Goal: Task Accomplishment & Management: Use online tool/utility

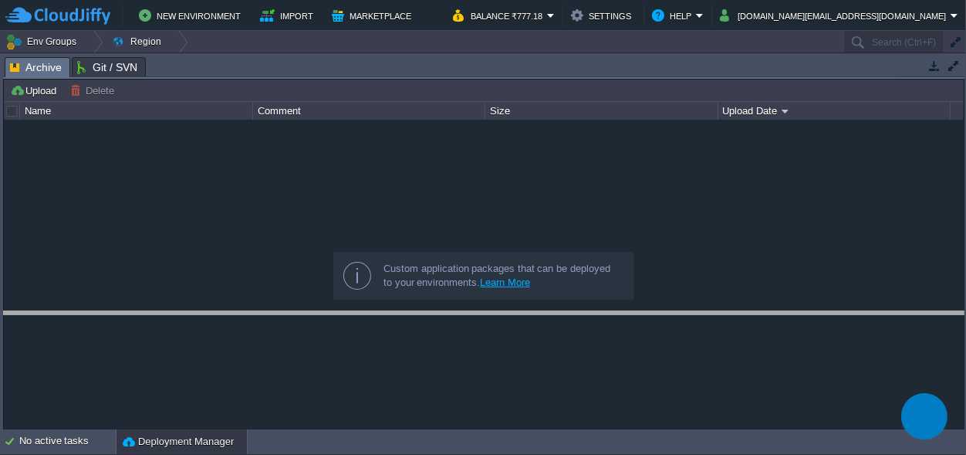
drag, startPoint x: 485, startPoint y: 71, endPoint x: 486, endPoint y: 90, distance: 18.6
click at [478, 325] on body "New Environment Import Marketplace Bonus ₹0.00 Upgrade Account Balance ₹777.18 …" at bounding box center [483, 227] width 966 height 455
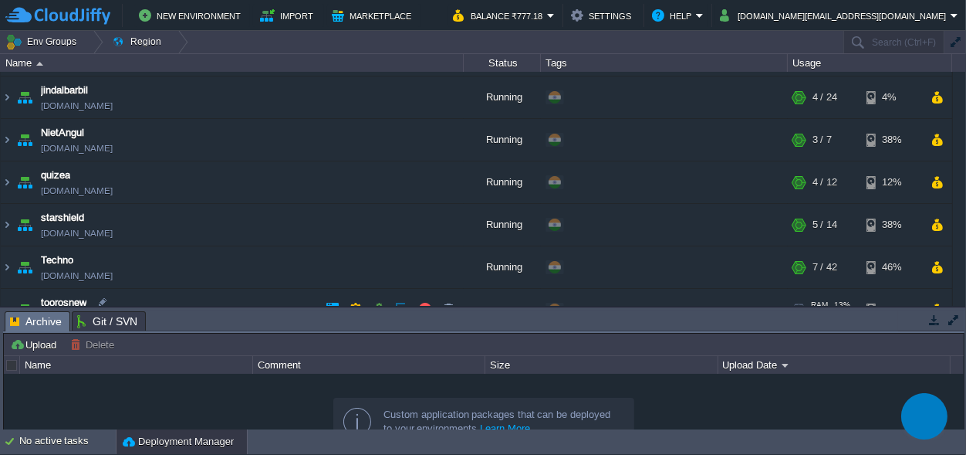
scroll to position [189, 0]
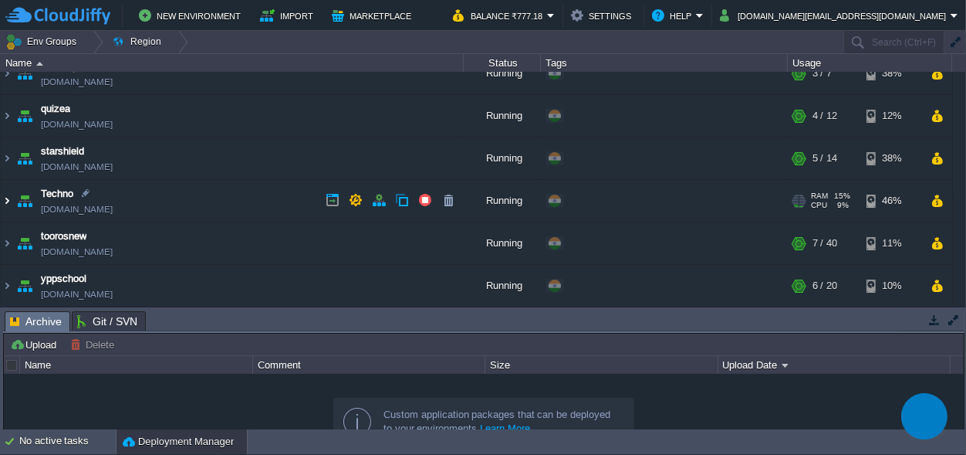
click at [4, 201] on img at bounding box center [7, 201] width 12 height 42
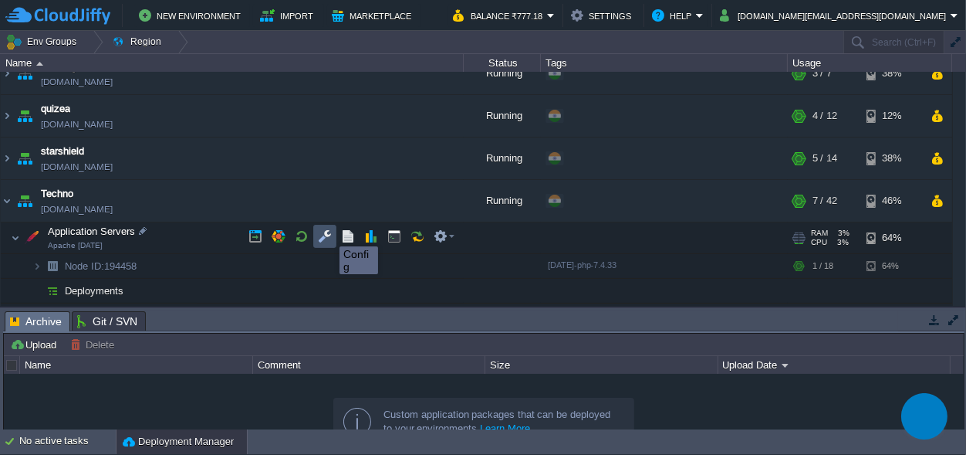
click at [328, 232] on button "button" at bounding box center [325, 236] width 14 height 14
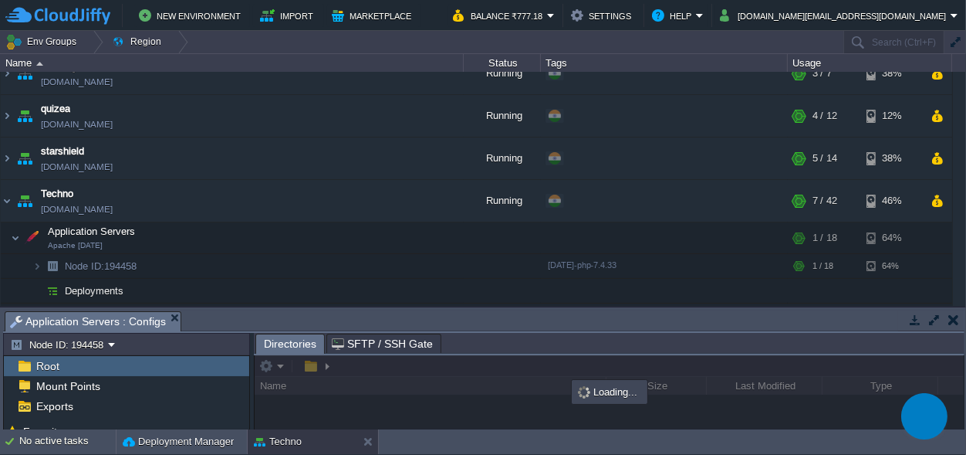
drag, startPoint x: 425, startPoint y: 320, endPoint x: 433, endPoint y: -60, distance: 380.6
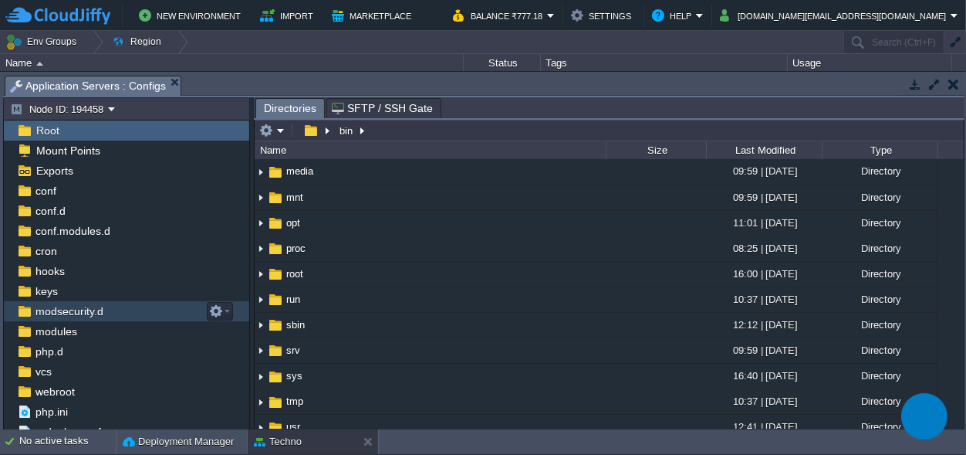
scroll to position [34, 0]
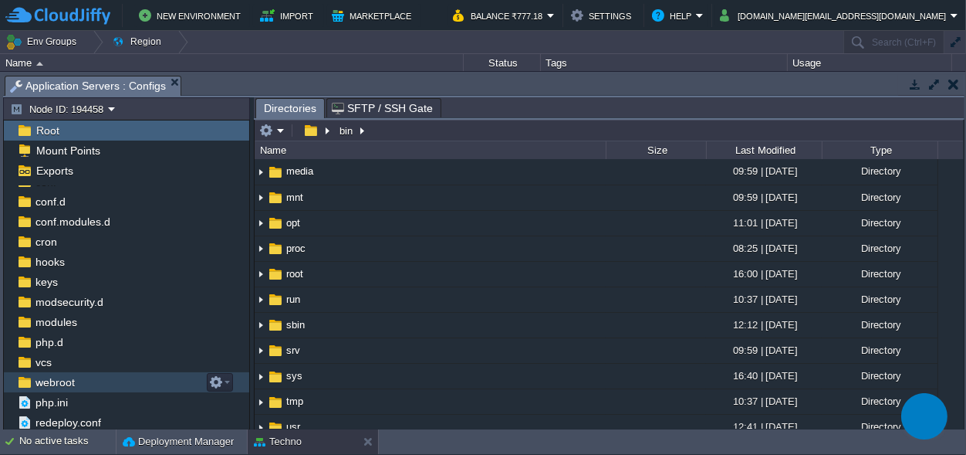
click at [63, 384] on span "webroot" at bounding box center [54, 382] width 45 height 14
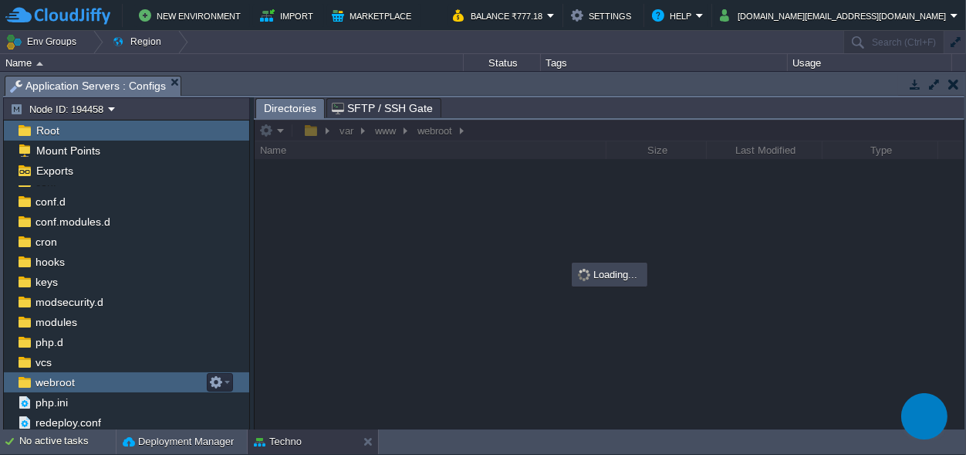
click at [63, 384] on span "webroot" at bounding box center [54, 382] width 45 height 14
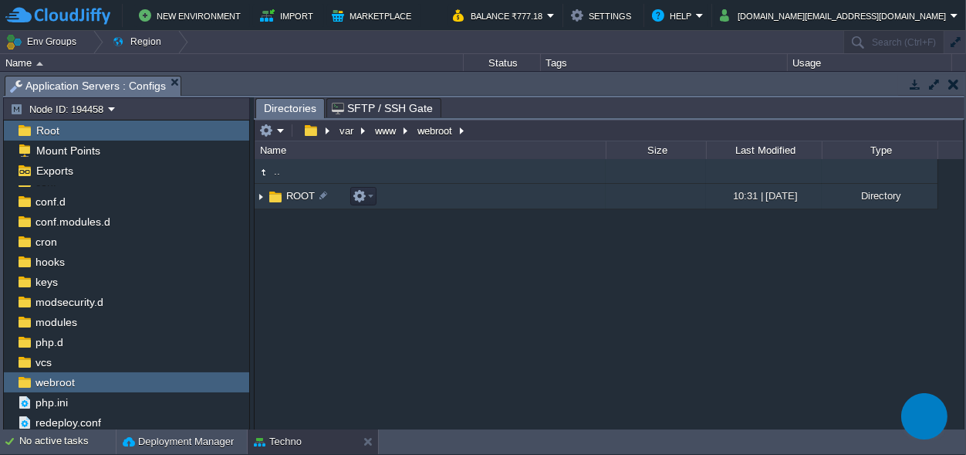
click at [272, 194] on img at bounding box center [275, 196] width 17 height 17
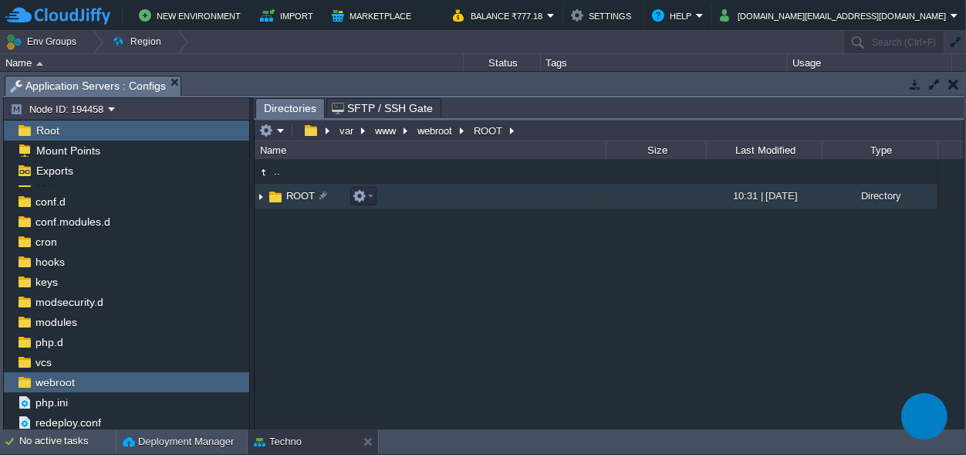
click at [272, 194] on img at bounding box center [275, 196] width 17 height 17
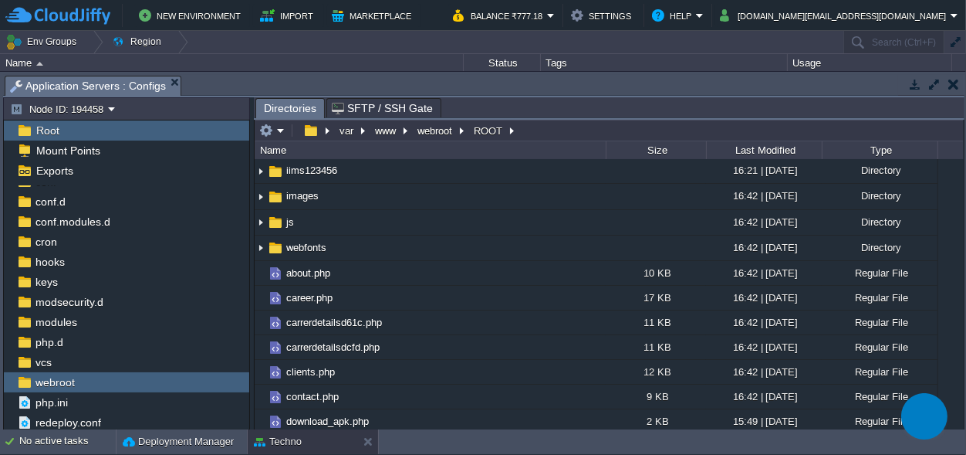
click at [317, 151] on span "grouperp" at bounding box center [305, 144] width 43 height 13
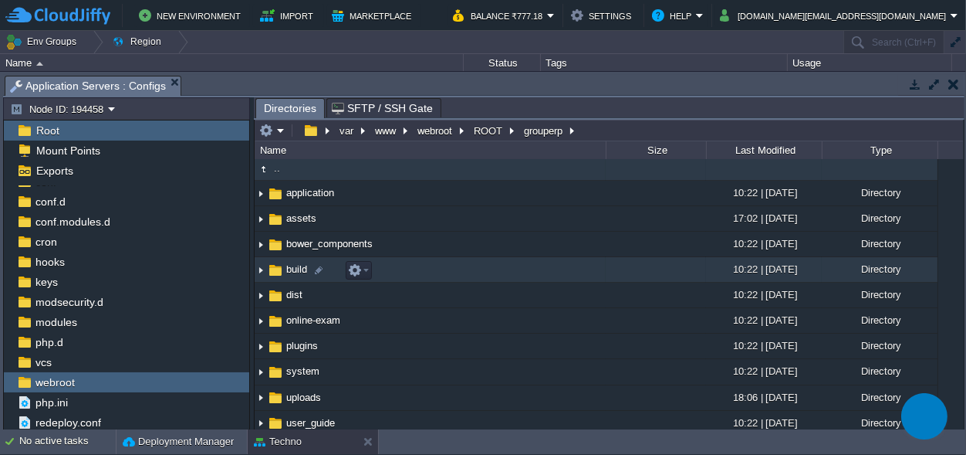
scroll to position [0, 0]
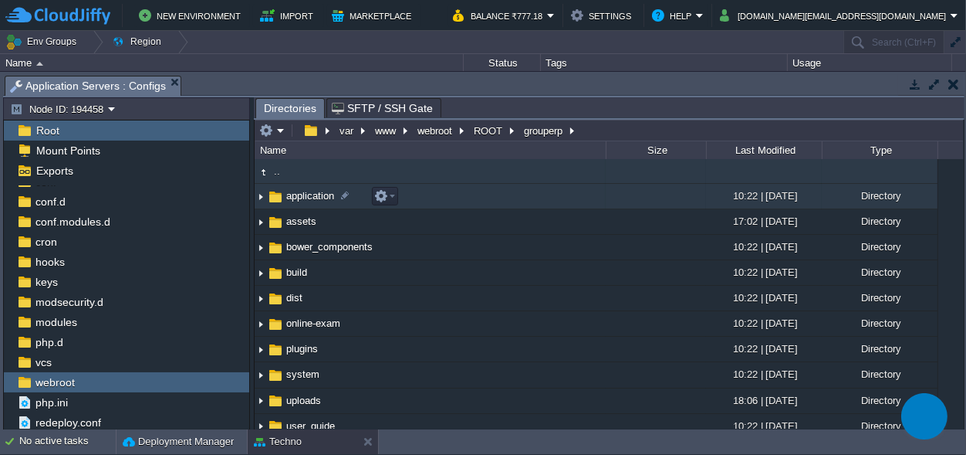
click at [303, 197] on span "application" at bounding box center [310, 195] width 52 height 13
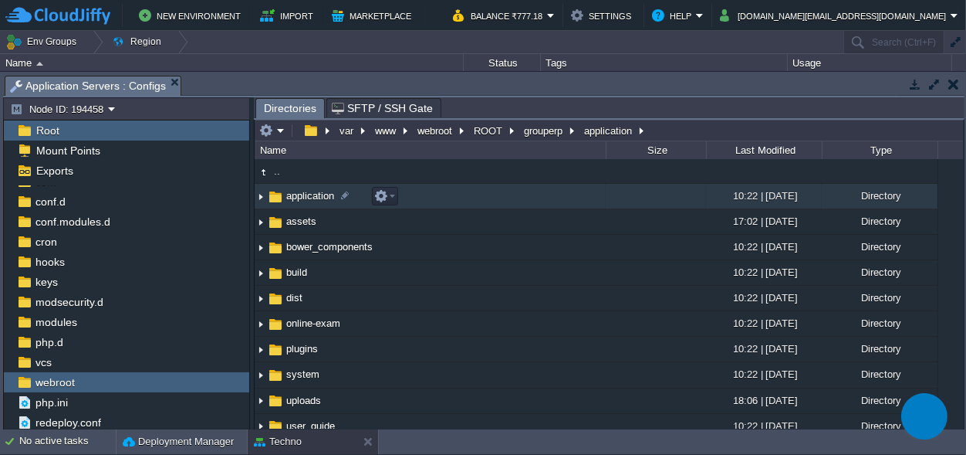
click at [303, 197] on span "application" at bounding box center [310, 195] width 52 height 13
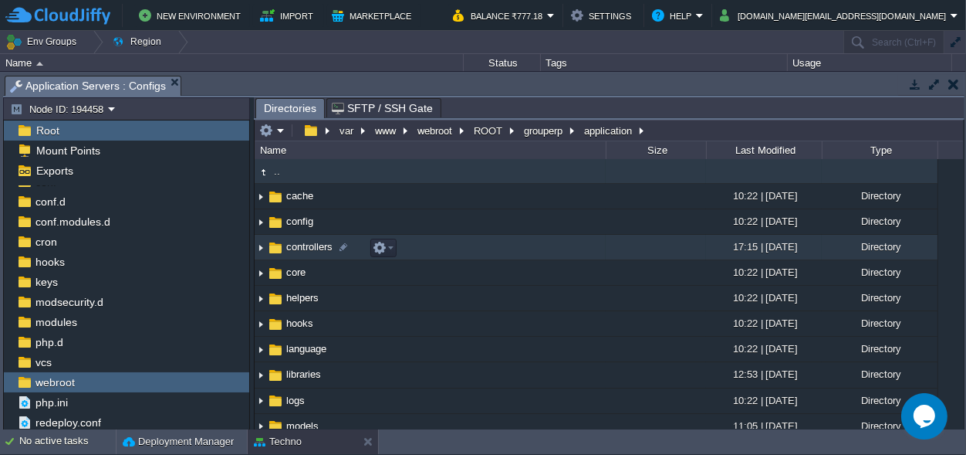
click at [293, 242] on span "controllers" at bounding box center [309, 246] width 51 height 13
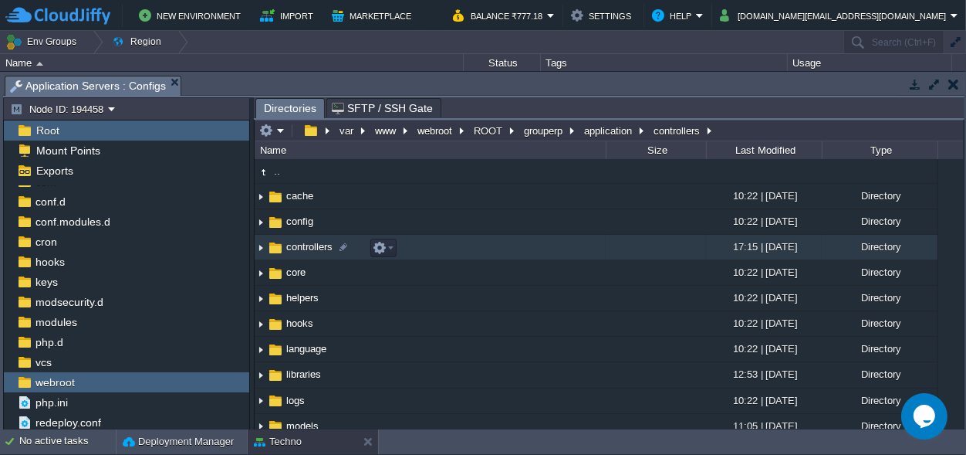
click at [293, 242] on span "controllers" at bounding box center [309, 246] width 51 height 13
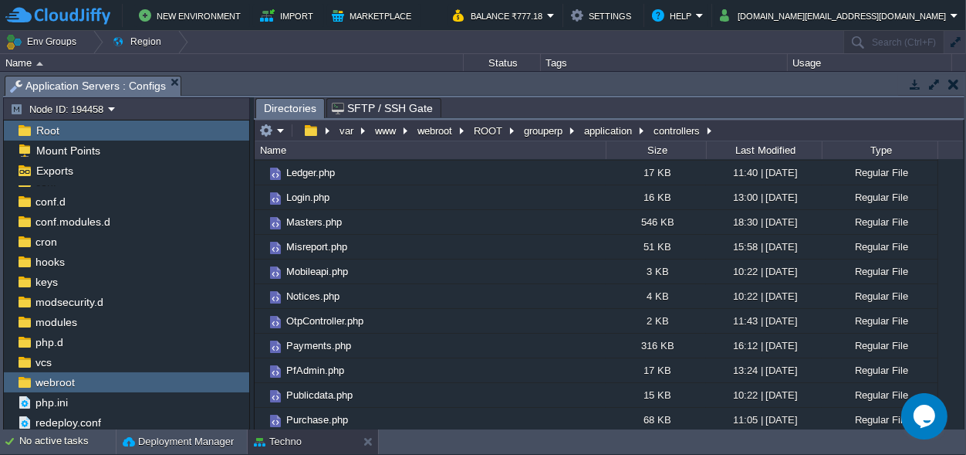
scroll to position [505, 0]
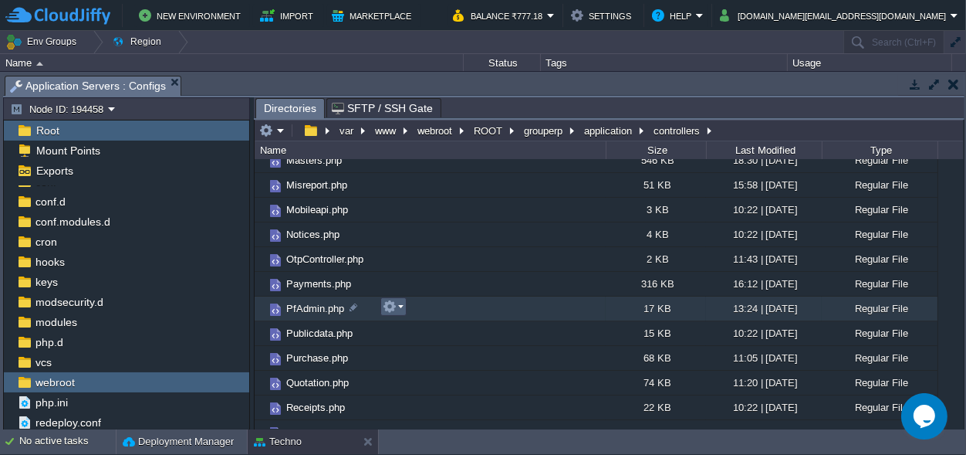
click at [403, 306] on em at bounding box center [393, 306] width 21 height 14
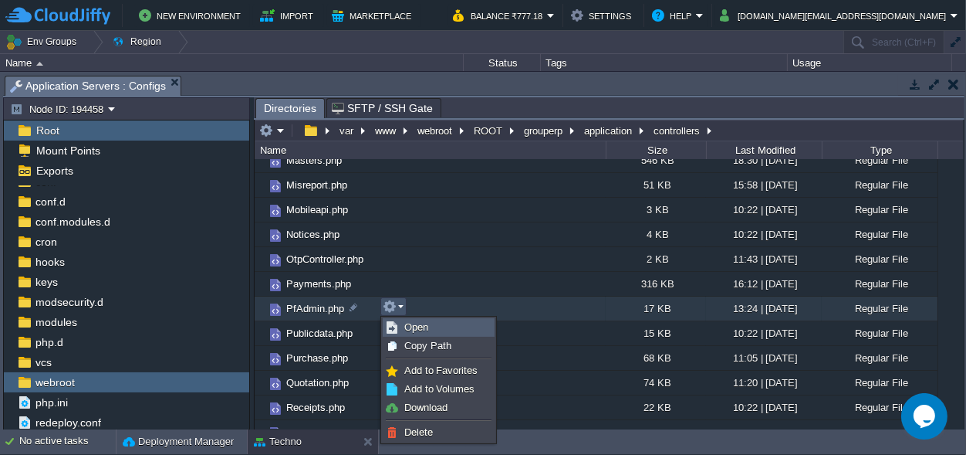
click at [420, 323] on span "Open" at bounding box center [416, 327] width 24 height 12
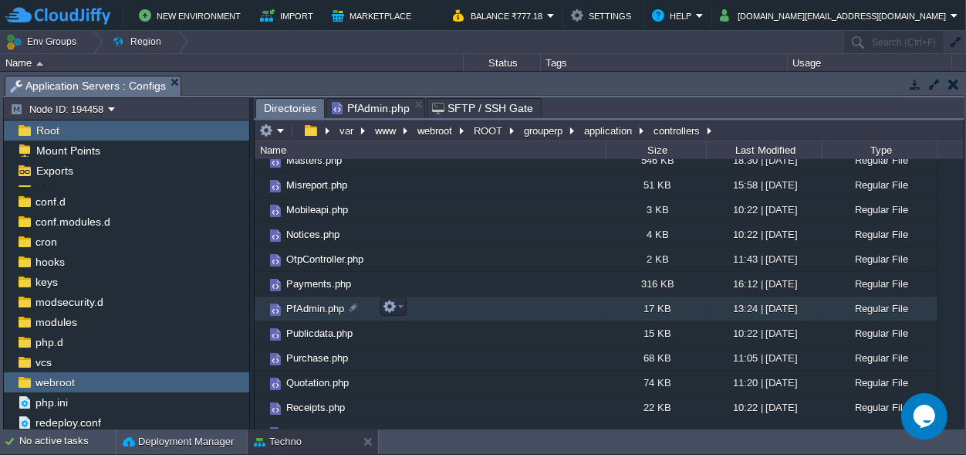
click at [284, 101] on span "Directories" at bounding box center [290, 108] width 52 height 19
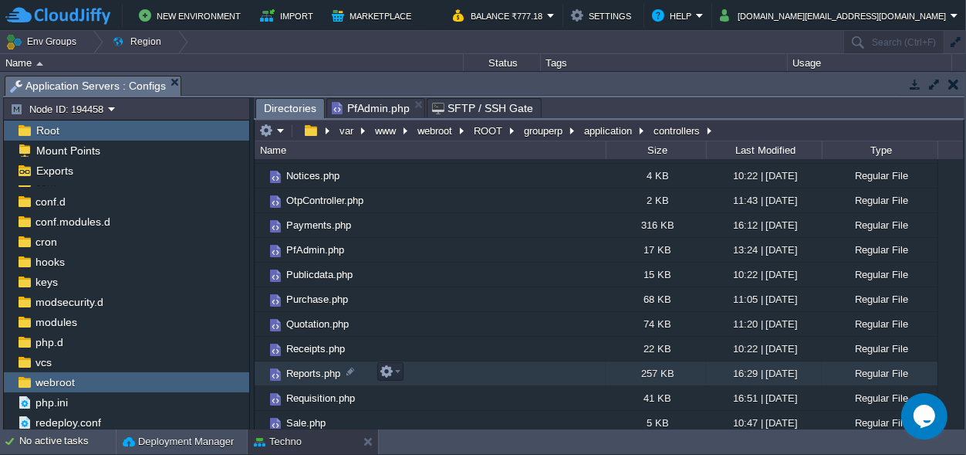
scroll to position [526, 0]
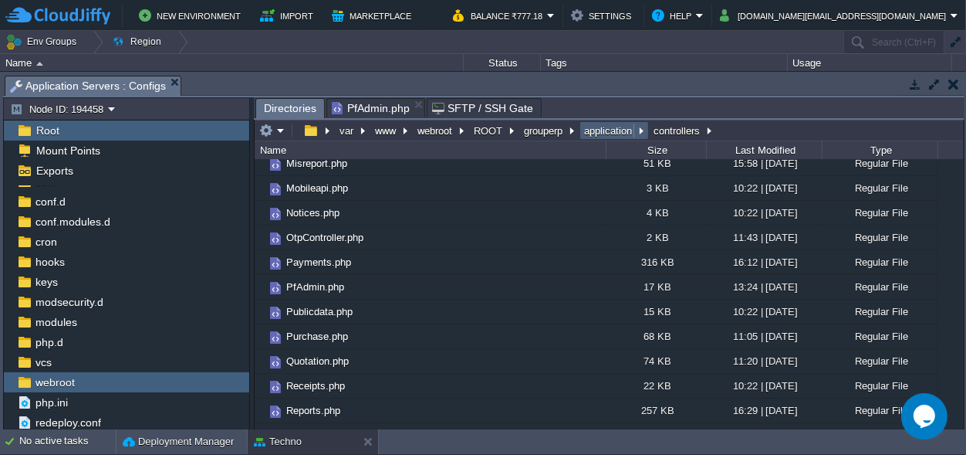
click at [603, 123] on td "application" at bounding box center [614, 130] width 69 height 19
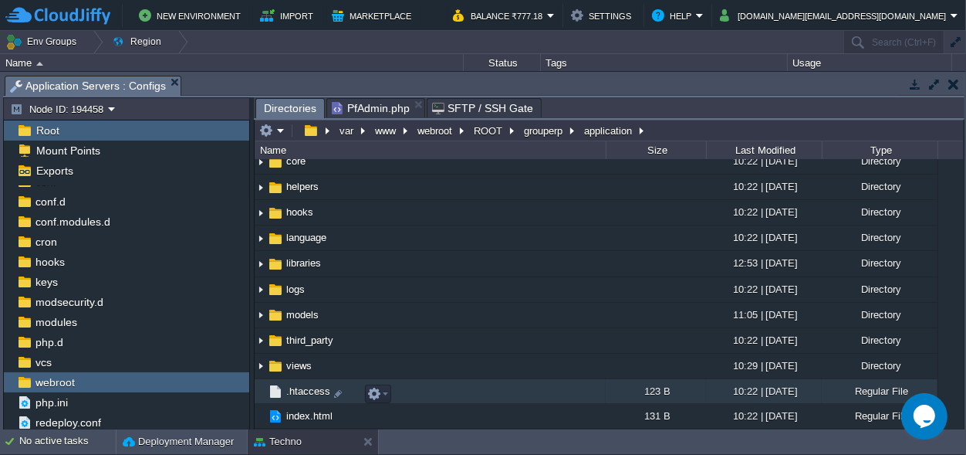
scroll to position [114, 0]
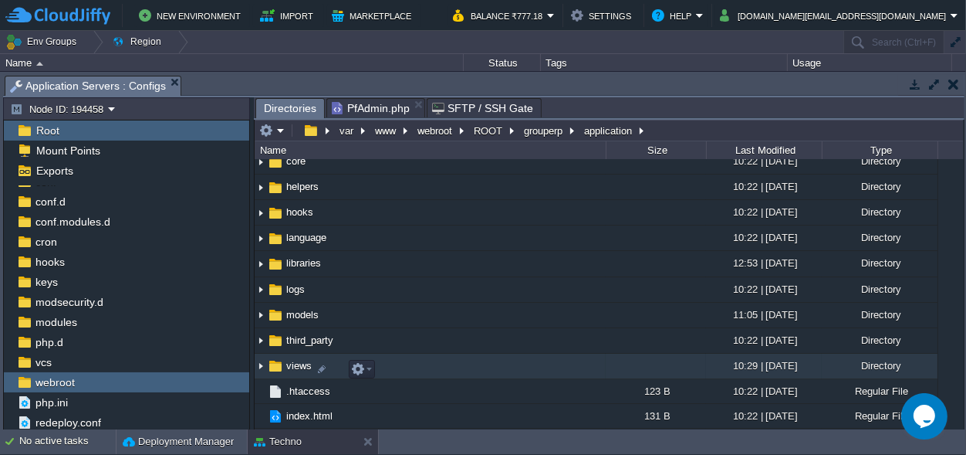
click at [292, 366] on span "views" at bounding box center [299, 365] width 30 height 13
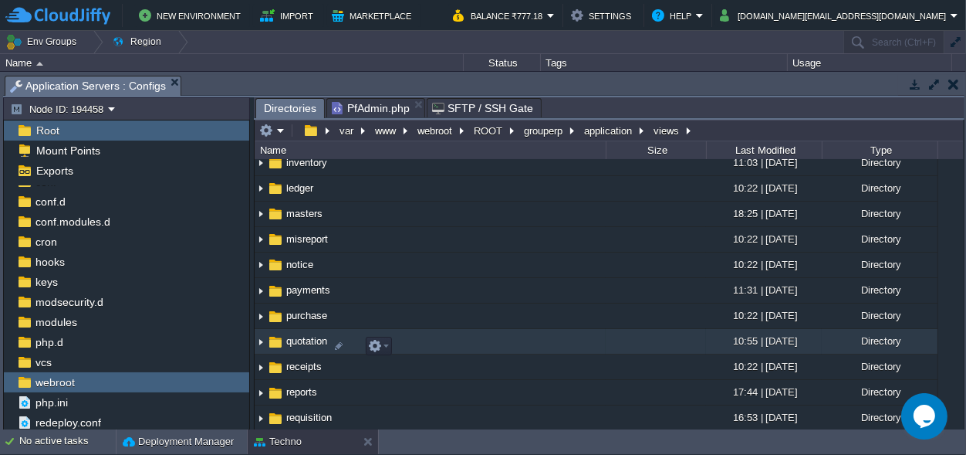
scroll to position [0, 0]
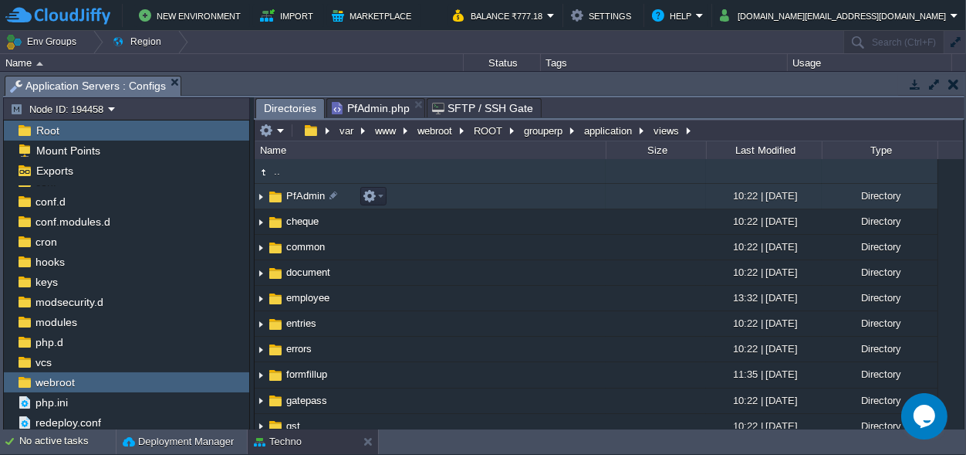
click at [303, 201] on span "PfAdmin" at bounding box center [305, 195] width 43 height 13
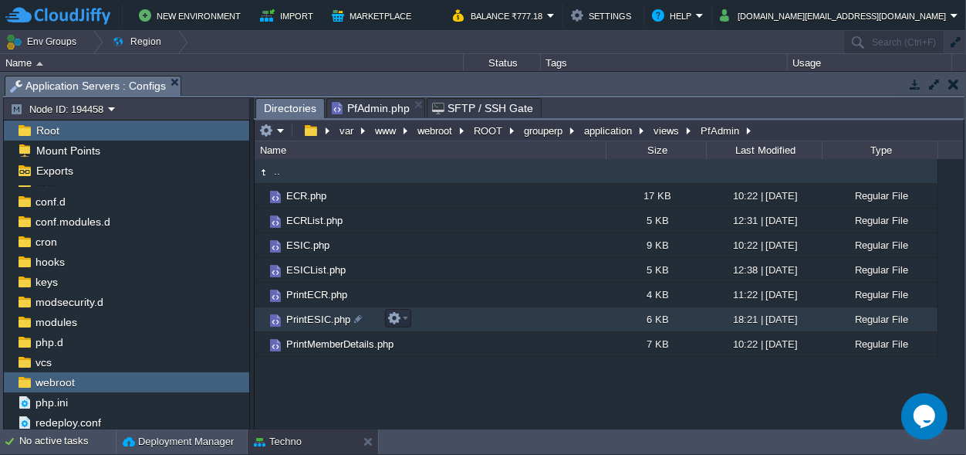
click at [303, 316] on span "PrintESIC.php" at bounding box center [318, 319] width 69 height 13
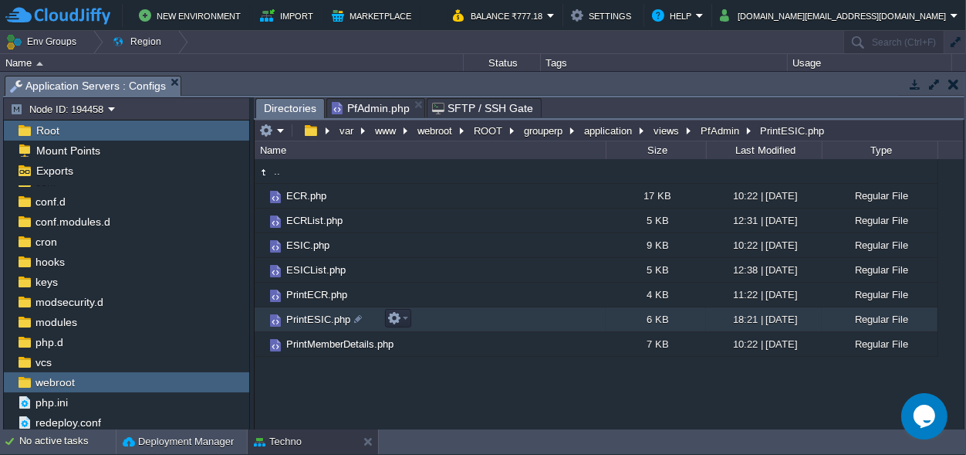
click at [303, 316] on span "PrintESIC.php" at bounding box center [318, 319] width 69 height 13
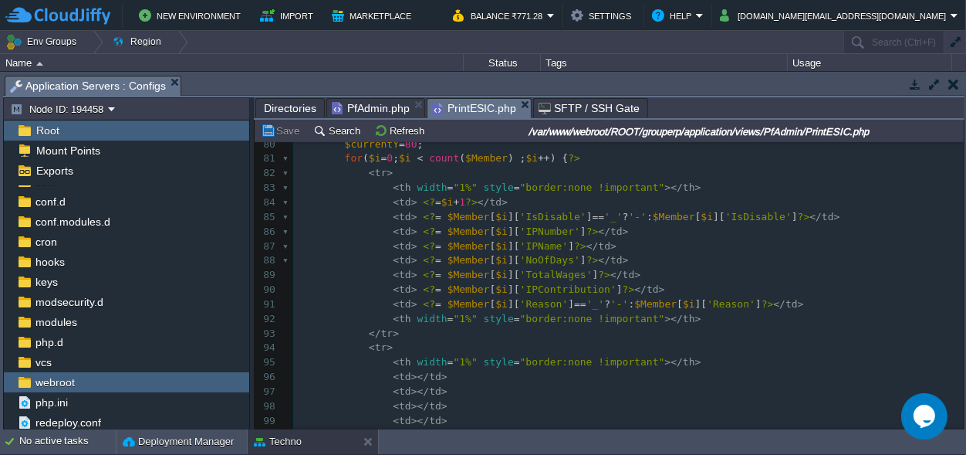
scroll to position [1226, 0]
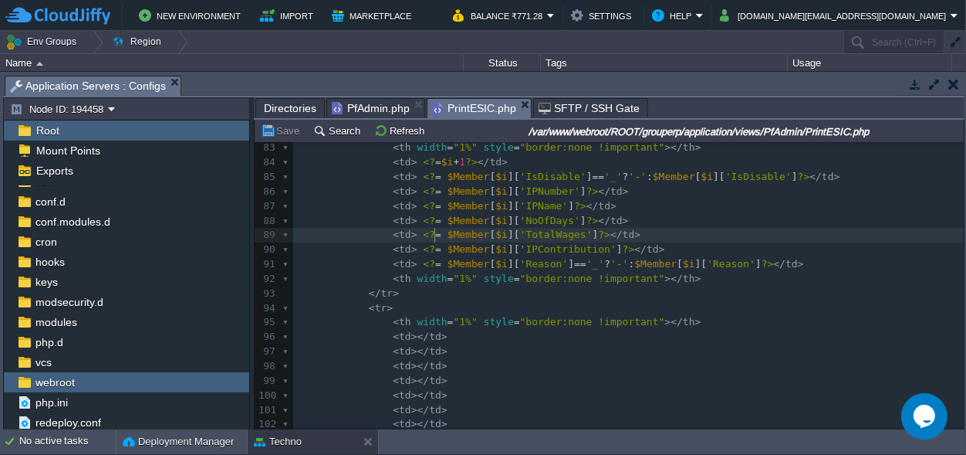
click at [441, 235] on span at bounding box center [444, 234] width 6 height 12
click at [289, 435] on body "New Environment Import Marketplace Bonus ₹0.00 Upgrade Account Balance ₹771.28 …" at bounding box center [483, 227] width 966 height 455
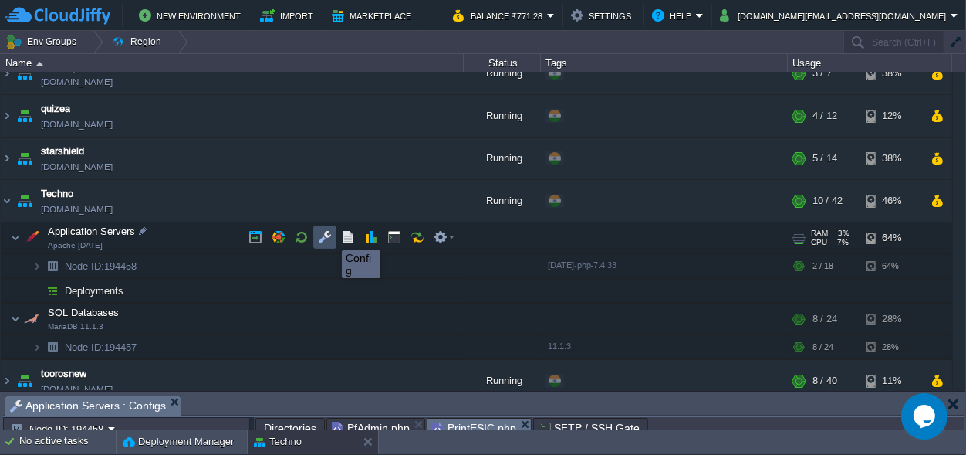
click at [330, 236] on button "button" at bounding box center [325, 237] width 14 height 14
click at [323, 237] on button "button" at bounding box center [325, 237] width 14 height 14
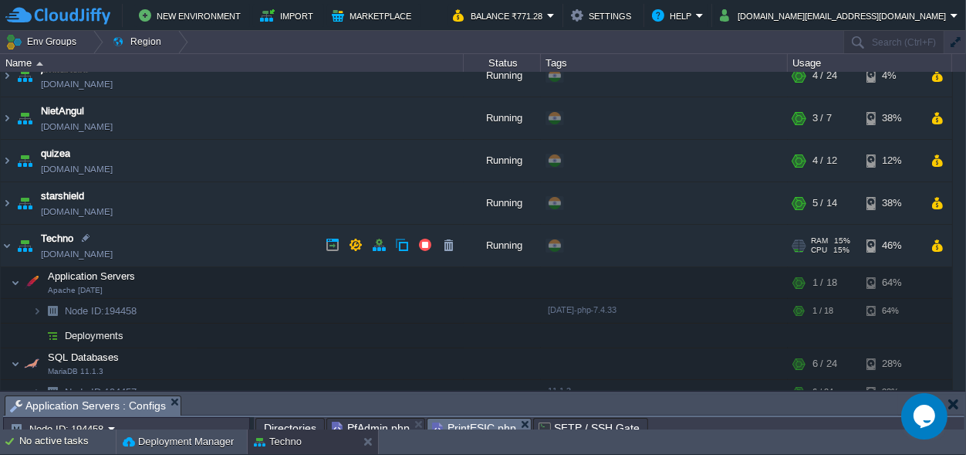
scroll to position [99, 0]
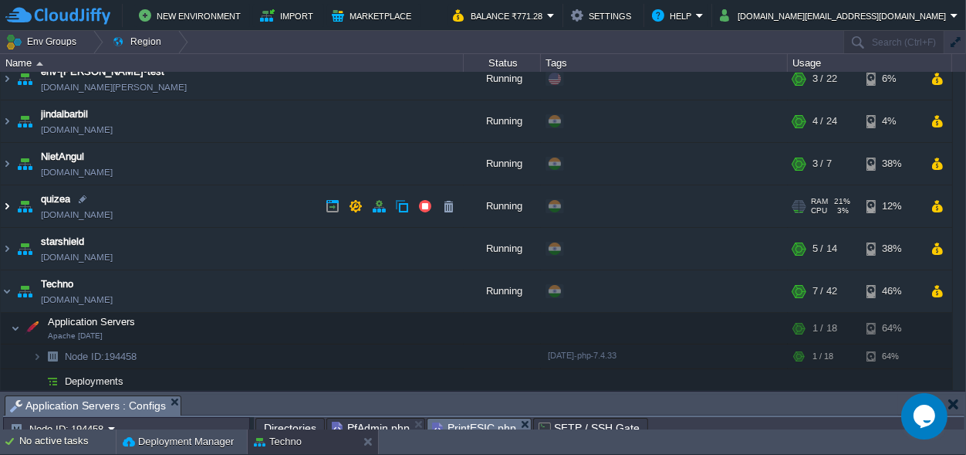
click at [6, 208] on img at bounding box center [7, 206] width 12 height 42
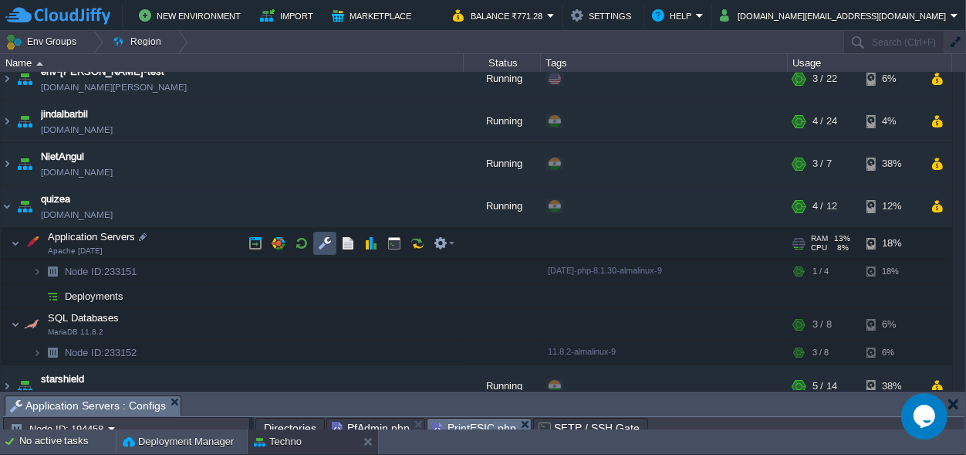
click at [326, 240] on button "button" at bounding box center [325, 243] width 14 height 14
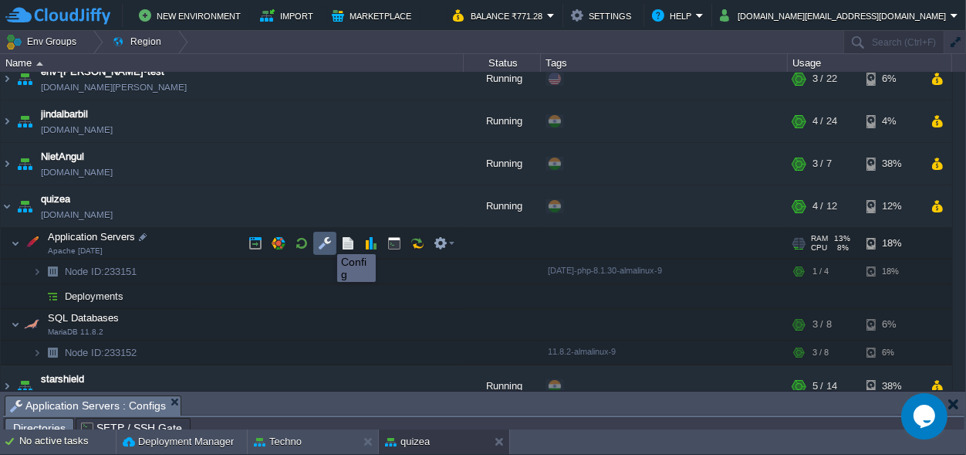
scroll to position [25, 0]
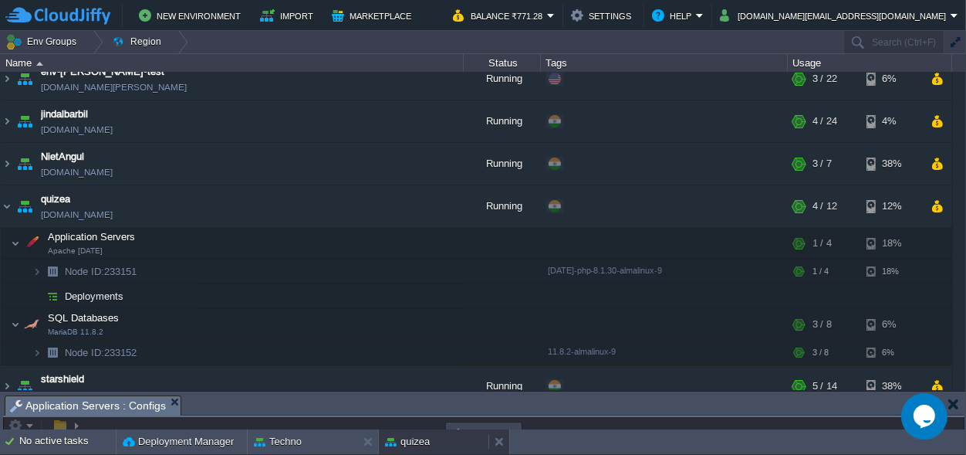
click at [435, 435] on div "quizea" at bounding box center [434, 441] width 110 height 25
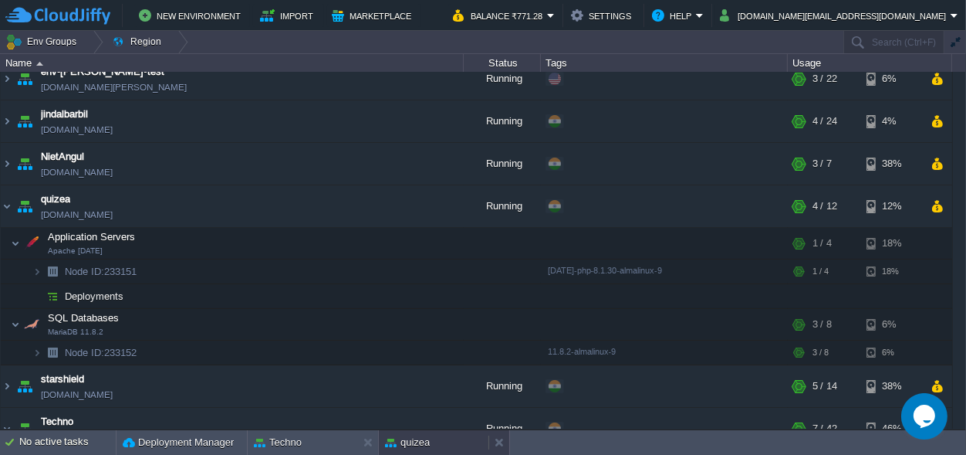
click at [405, 435] on div "quizea" at bounding box center [434, 442] width 110 height 25
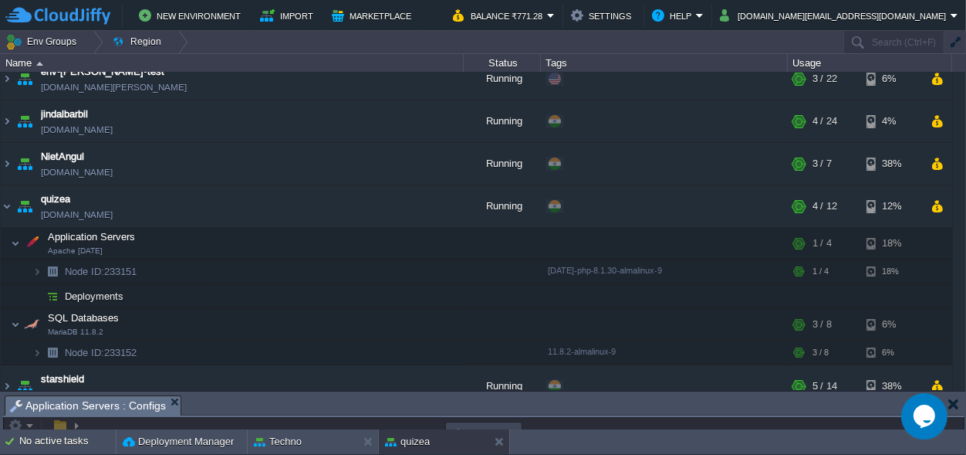
drag, startPoint x: 581, startPoint y: 440, endPoint x: 585, endPoint y: 400, distance: 40.3
click at [585, 429] on div "No active tasks Deployment Manager Techno quizea" at bounding box center [483, 441] width 966 height 25
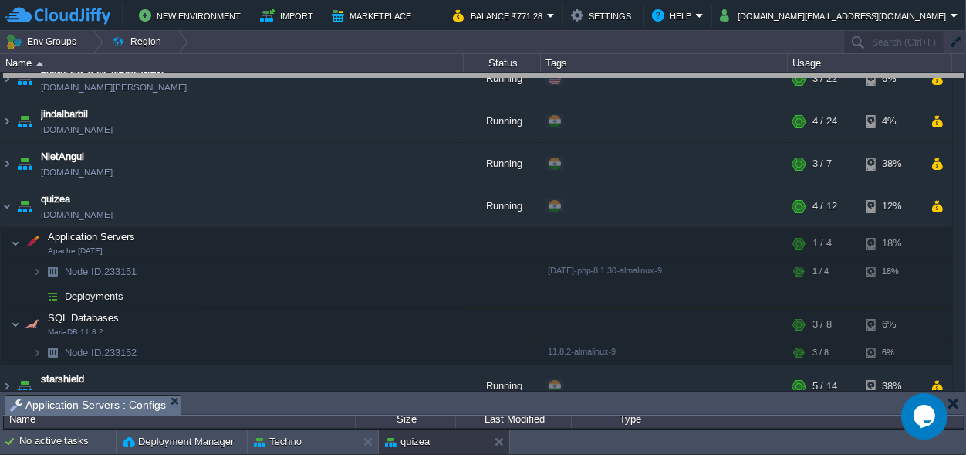
drag, startPoint x: 556, startPoint y: 401, endPoint x: 565, endPoint y: -60, distance: 461.6
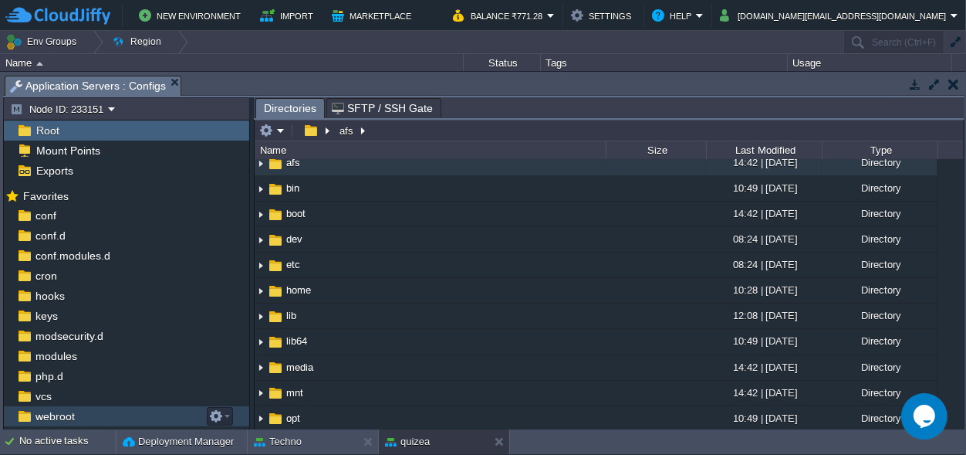
click at [74, 412] on span "webroot" at bounding box center [54, 416] width 45 height 14
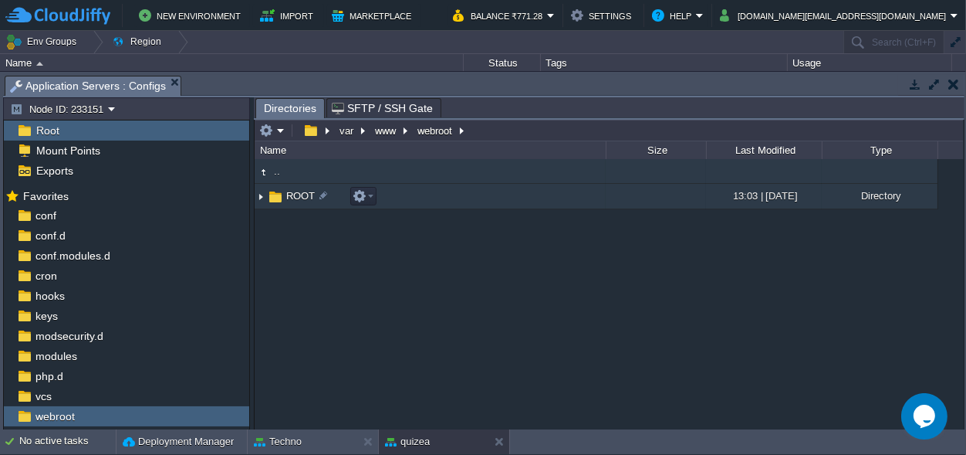
click at [289, 193] on span "ROOT" at bounding box center [300, 195] width 33 height 13
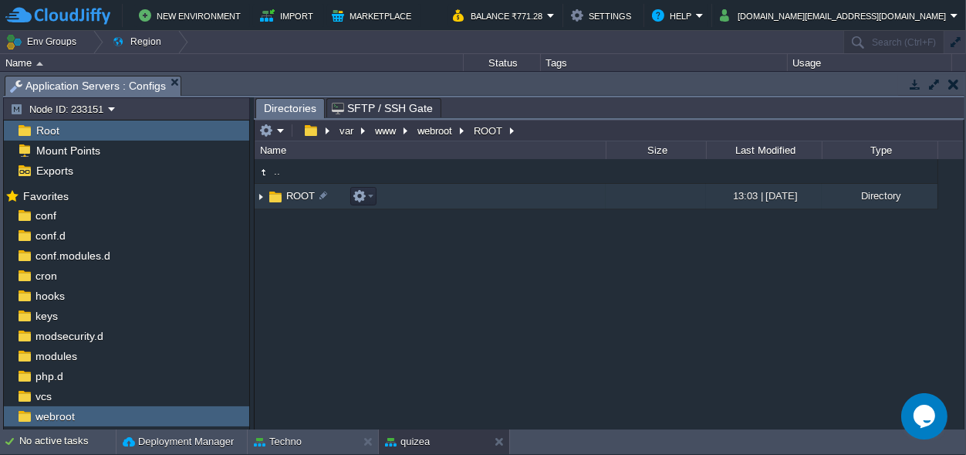
click at [289, 193] on span "ROOT" at bounding box center [300, 195] width 33 height 13
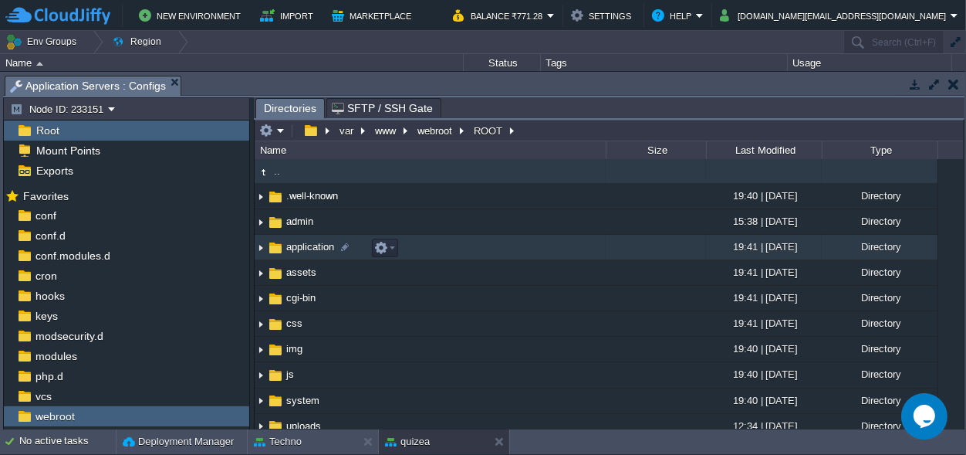
click at [297, 249] on span "application" at bounding box center [310, 246] width 52 height 13
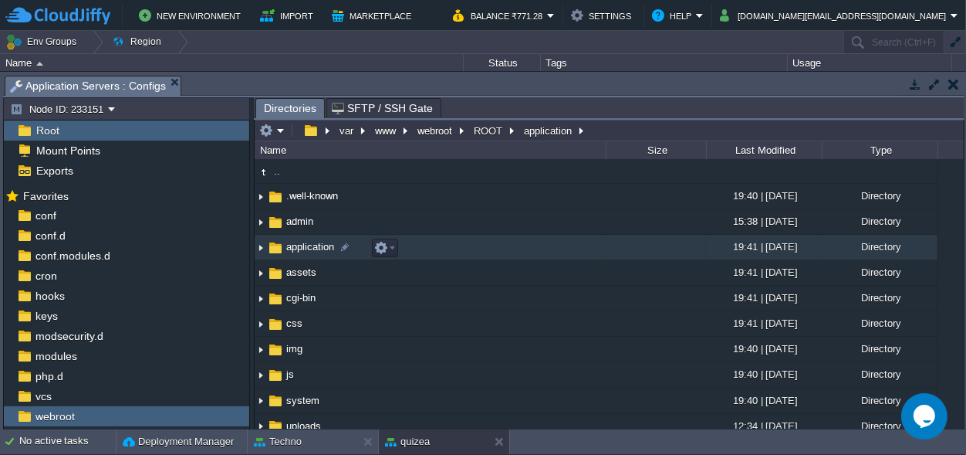
click at [297, 249] on span "application" at bounding box center [310, 246] width 52 height 13
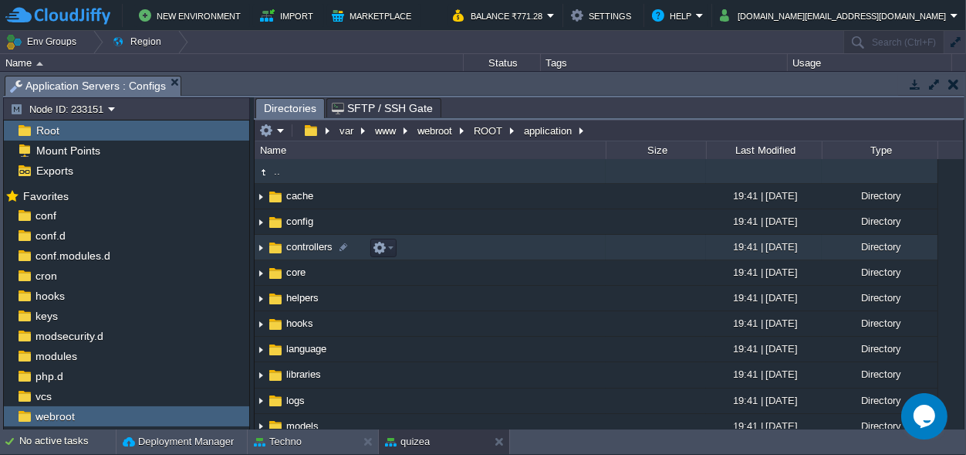
click at [297, 249] on span "controllers" at bounding box center [309, 246] width 51 height 13
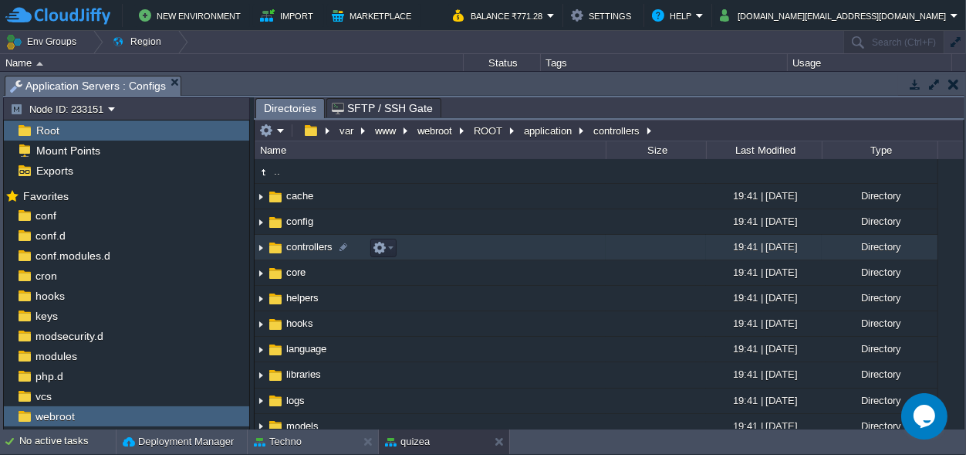
click at [297, 249] on span "controllers" at bounding box center [309, 246] width 51 height 13
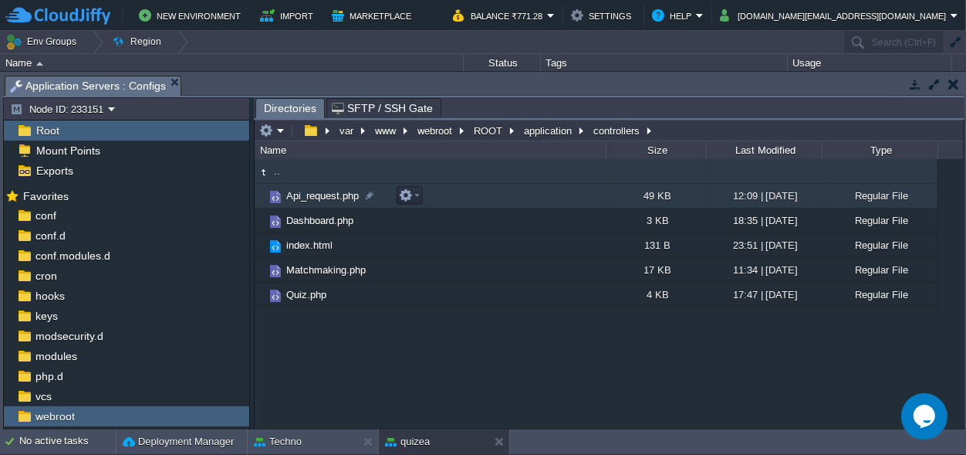
click at [309, 191] on span "Api_request.php" at bounding box center [322, 195] width 77 height 13
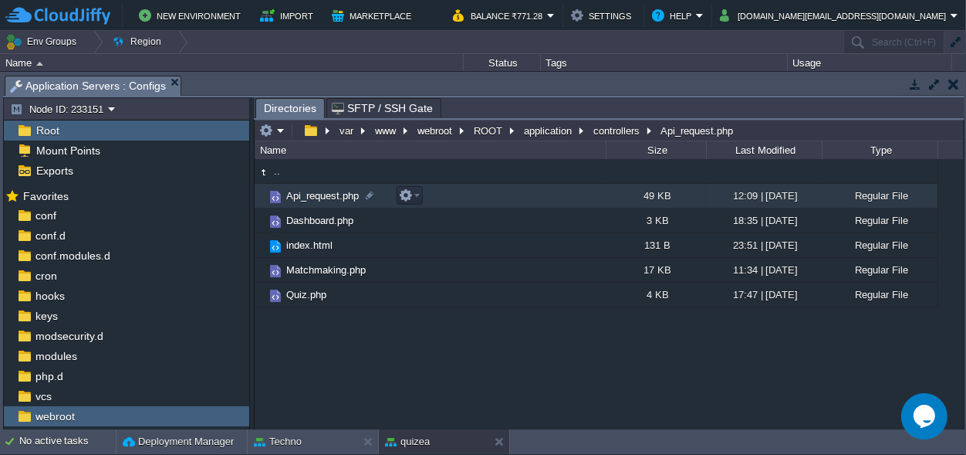
click at [309, 191] on span "Api_request.php" at bounding box center [322, 195] width 77 height 13
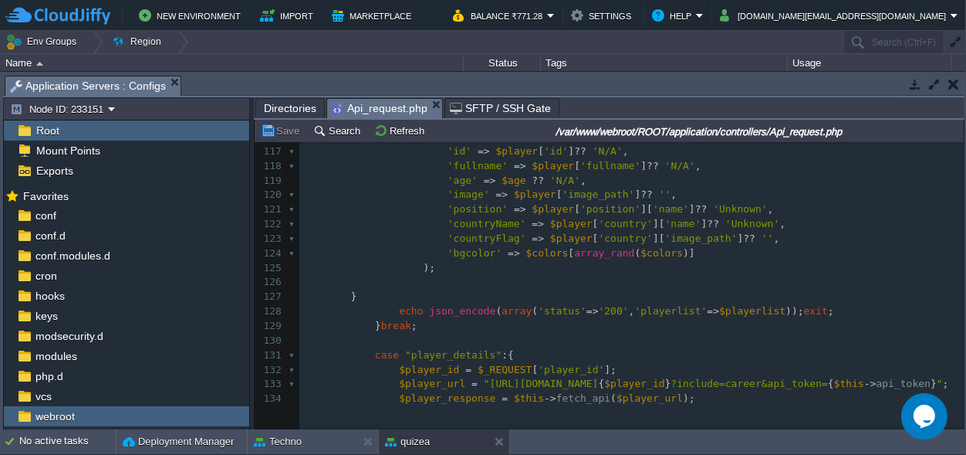
click at [278, 109] on span "Directories" at bounding box center [290, 108] width 52 height 19
click at [370, 104] on span "Api_request.php" at bounding box center [380, 108] width 96 height 19
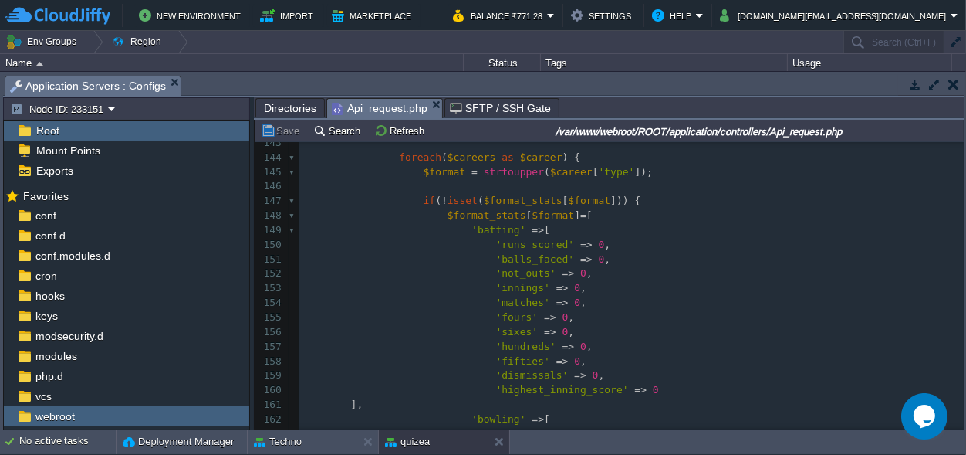
scroll to position [2237, 0]
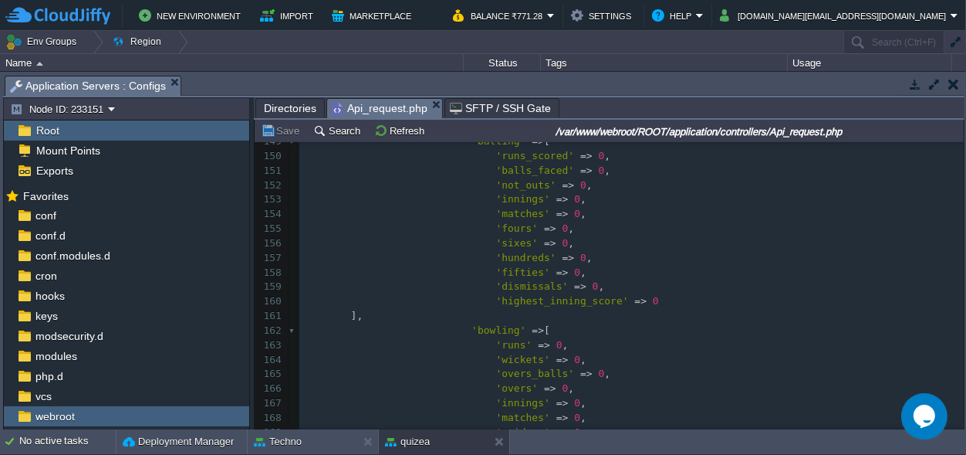
click at [668, 339] on pre "'runs' => 0 ," at bounding box center [631, 345] width 665 height 15
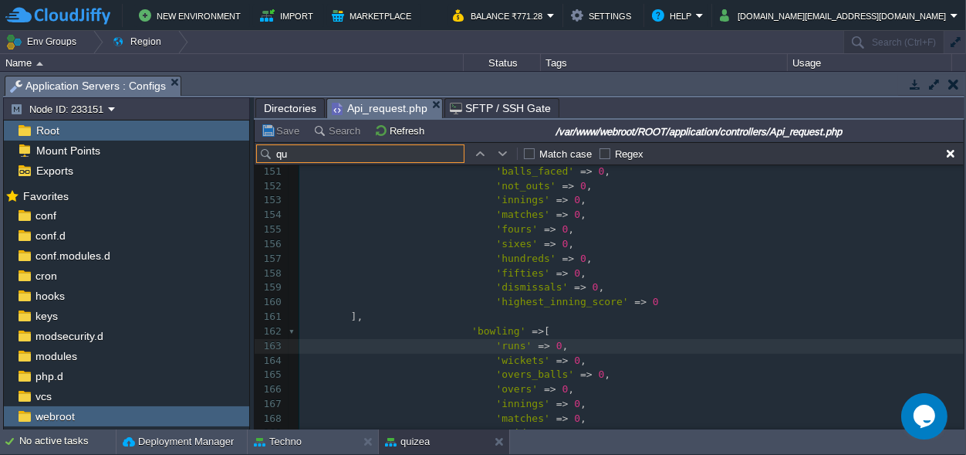
scroll to position [59, 0]
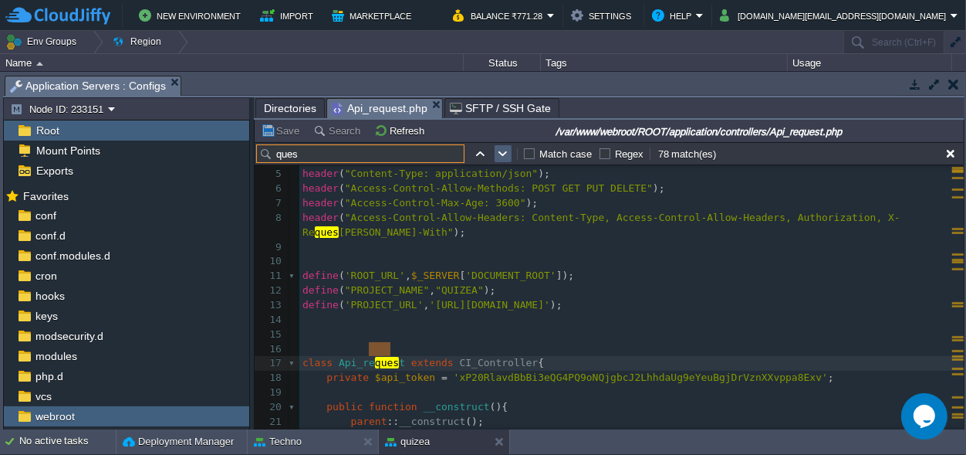
type input "ques"
click at [509, 153] on button "button" at bounding box center [503, 154] width 14 height 14
type textarea "QUES"
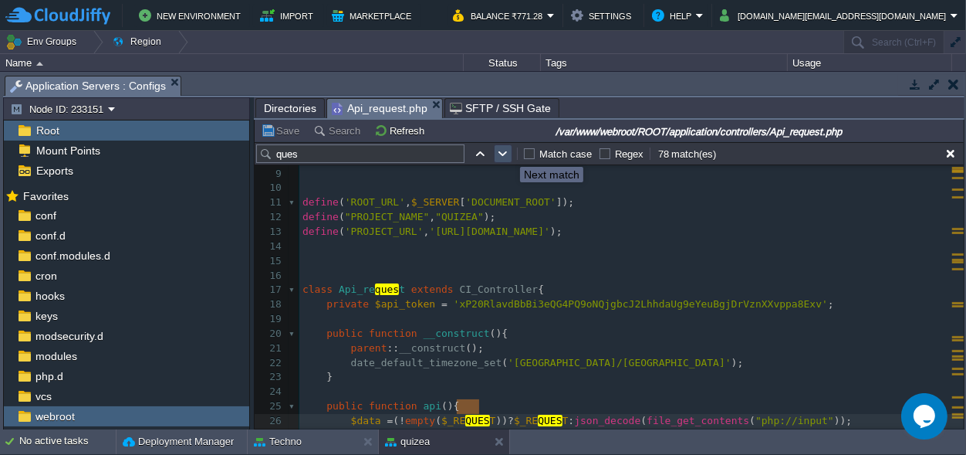
click at [509, 153] on button "button" at bounding box center [503, 154] width 14 height 14
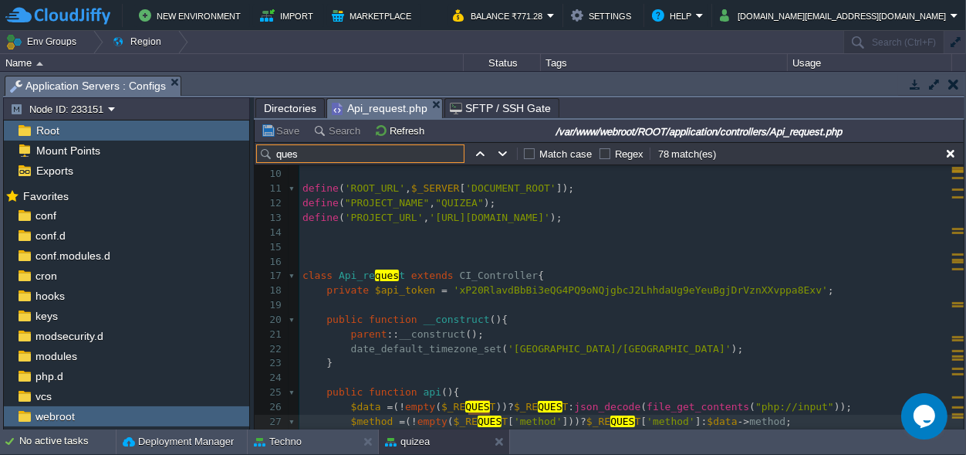
click at [347, 155] on input "ques" at bounding box center [360, 153] width 208 height 19
type input "q"
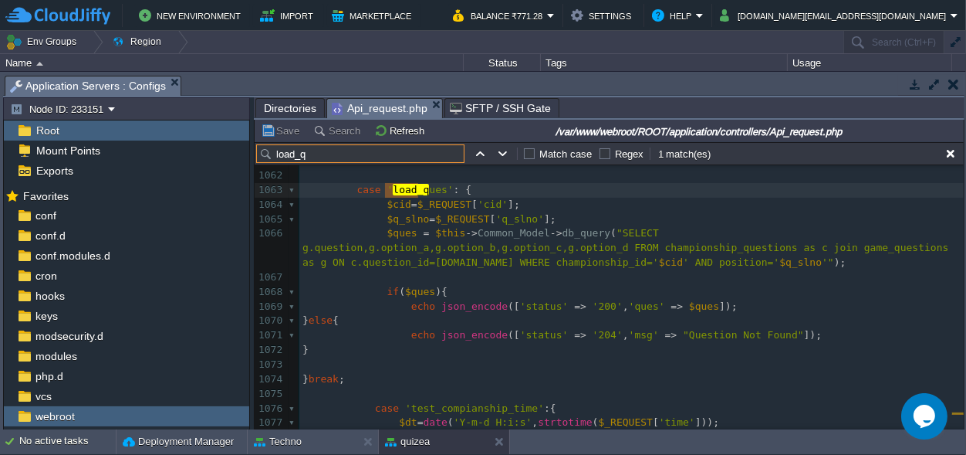
scroll to position [16021, 0]
type input "load_q"
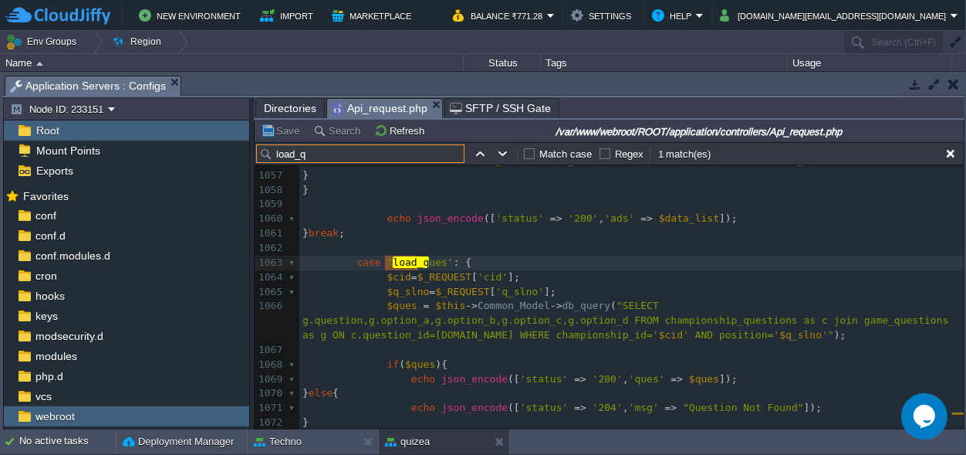
scroll to position [0, 0]
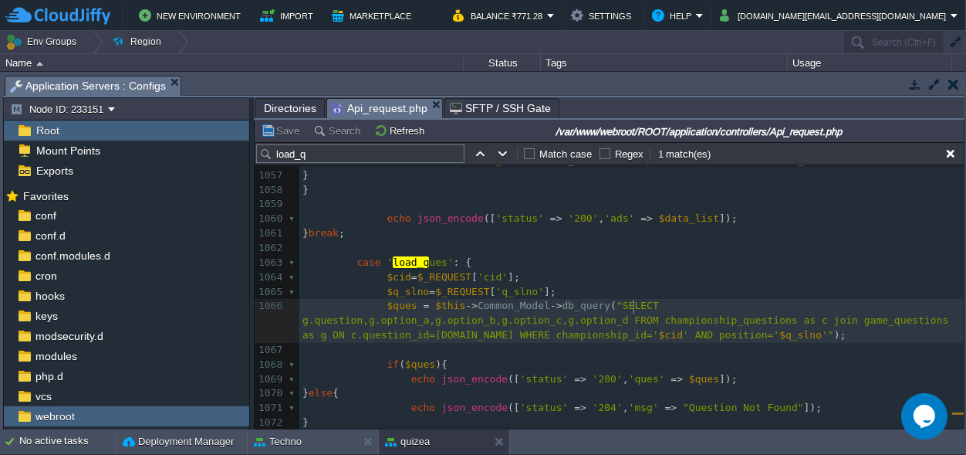
click at [633, 303] on span ""SELECT g.question,g.option_a,g.option_b,g.option_c,g.option_d FROM championshi…" at bounding box center [629, 319] width 652 height 41
type textarea "g.,"
click at [282, 137] on button "Save" at bounding box center [282, 130] width 43 height 14
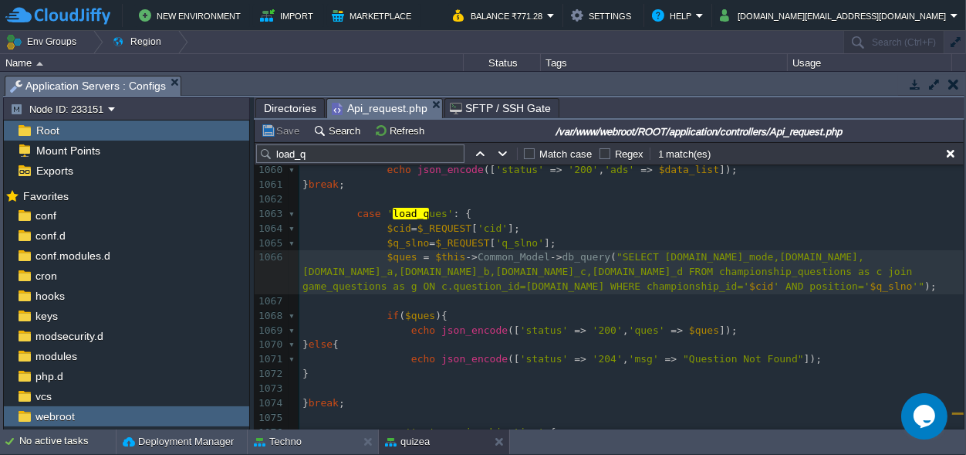
scroll to position [15893, 0]
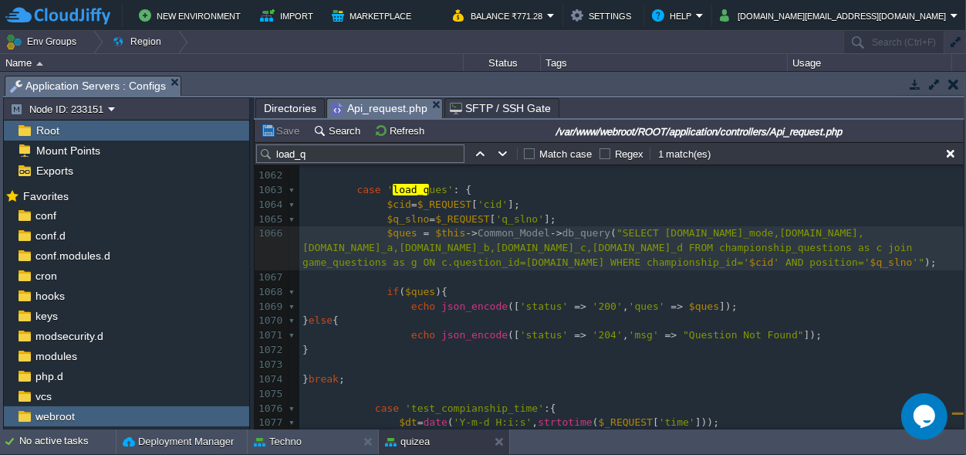
click at [282, 105] on span "Directories" at bounding box center [290, 108] width 52 height 19
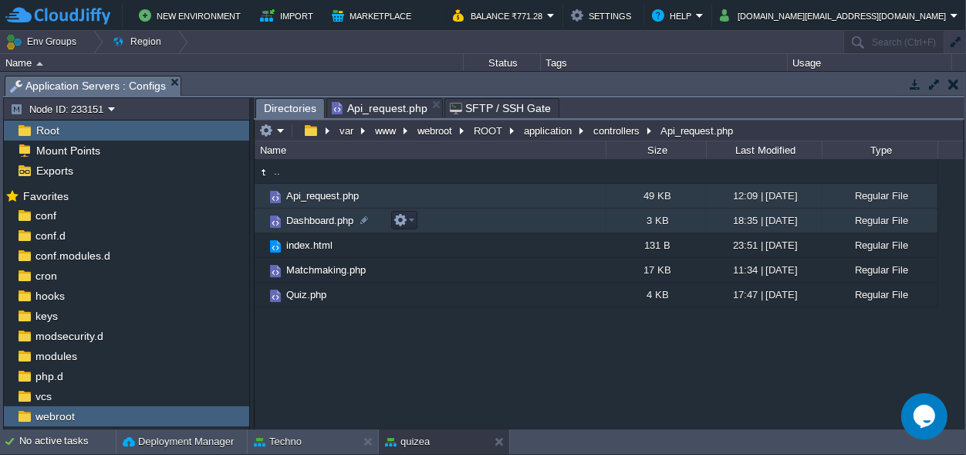
click at [308, 216] on span "Dashboard.php" at bounding box center [320, 220] width 72 height 13
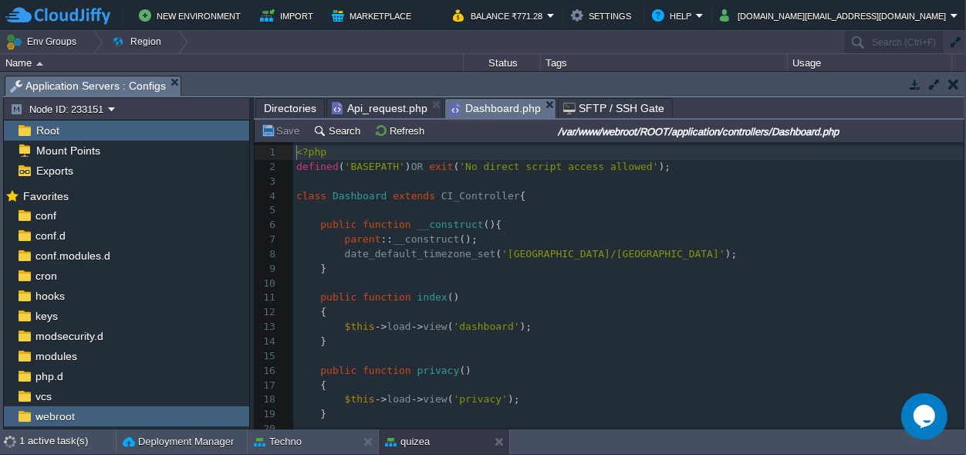
scroll to position [5, 0]
click at [301, 431] on div "Techno" at bounding box center [303, 441] width 110 height 25
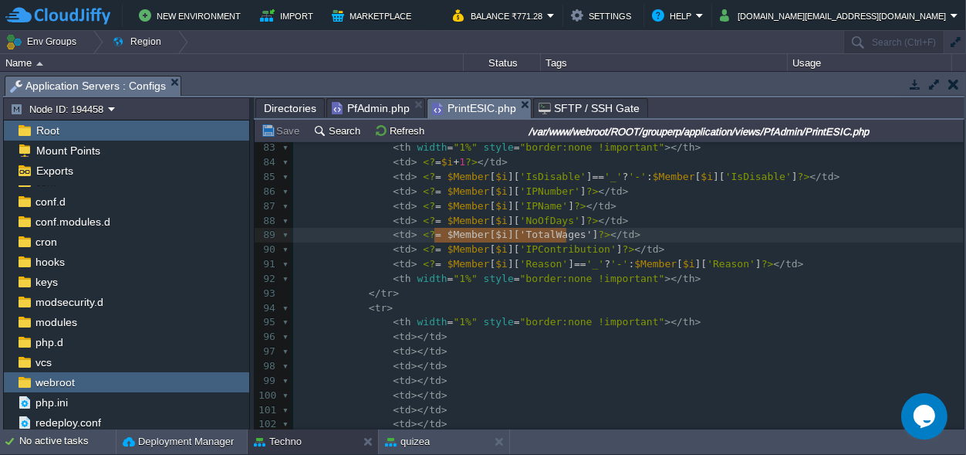
type textarea "$Member[$i]['TotalWages']"
drag, startPoint x: 431, startPoint y: 232, endPoint x: 571, endPoint y: 233, distance: 139.7
paste textarea "]"
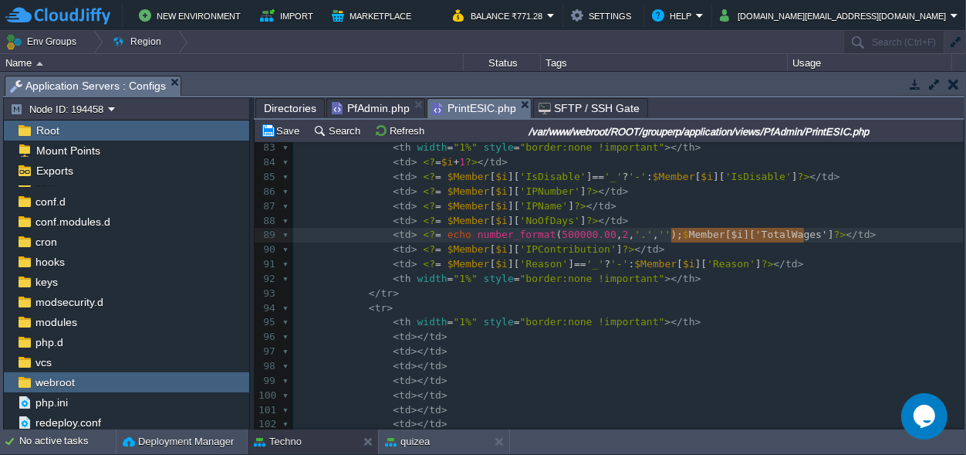
type textarea "$Member[$i]['TotalWages']"
drag, startPoint x: 803, startPoint y: 234, endPoint x: 664, endPoint y: 230, distance: 139.0
type textarea "500000.00"
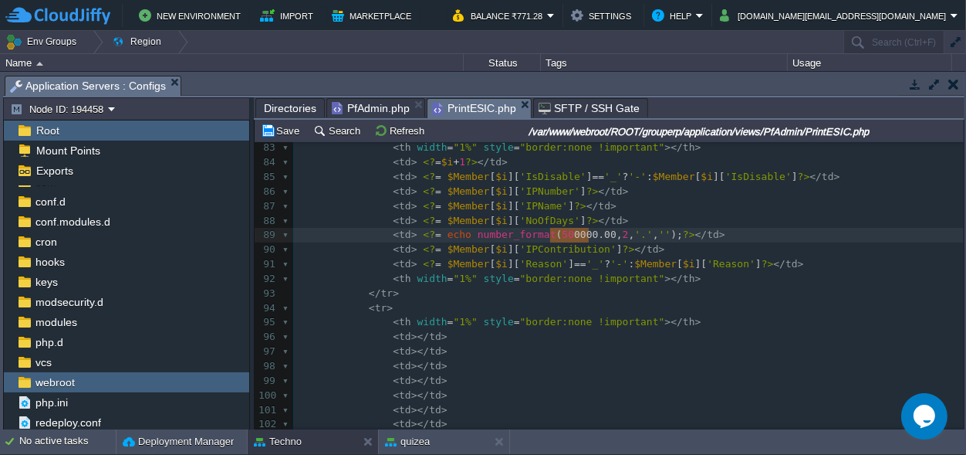
scroll to position [0, 49]
drag, startPoint x: 588, startPoint y: 233, endPoint x: 546, endPoint y: 232, distance: 42.5
paste textarea
type textarea "echo"
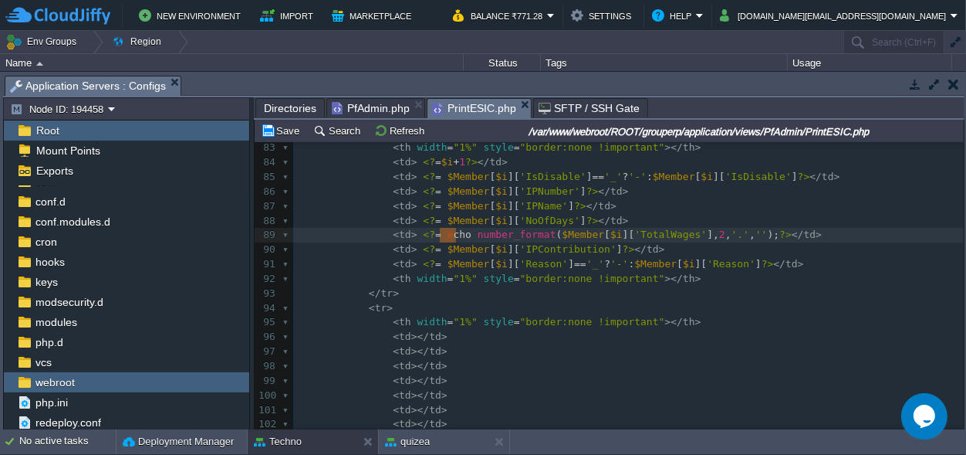
scroll to position [0, 22]
drag, startPoint x: 456, startPoint y: 234, endPoint x: 436, endPoint y: 234, distance: 20.1
click at [441, 235] on span at bounding box center [447, 234] width 12 height 12
click at [435, 249] on div "xxxxxxxxxx < style type = "text/css" > 71 < td ></ td > 72 < td ></ td > 73 < t…" at bounding box center [628, 271] width 671 height 611
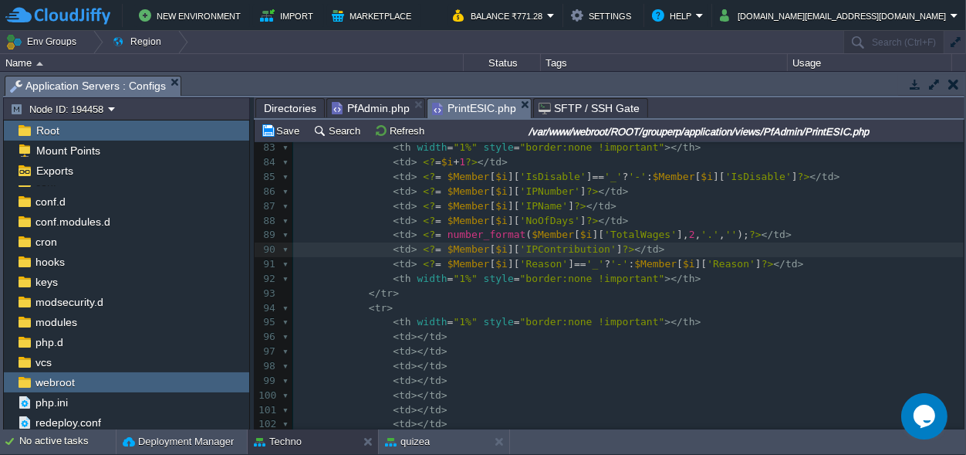
paste textarea "echo"
click at [446, 250] on div "xxxxxxxxxx < style type = "text/css" > 71 < td ></ td > 72 < td ></ td > 73 < t…" at bounding box center [628, 271] width 671 height 611
type textarea "echo"
click at [442, 252] on div "xxxxxxxxxx < style type = "text/css" > 71 < td ></ td > 72 < td ></ td > 73 < t…" at bounding box center [628, 271] width 671 height 611
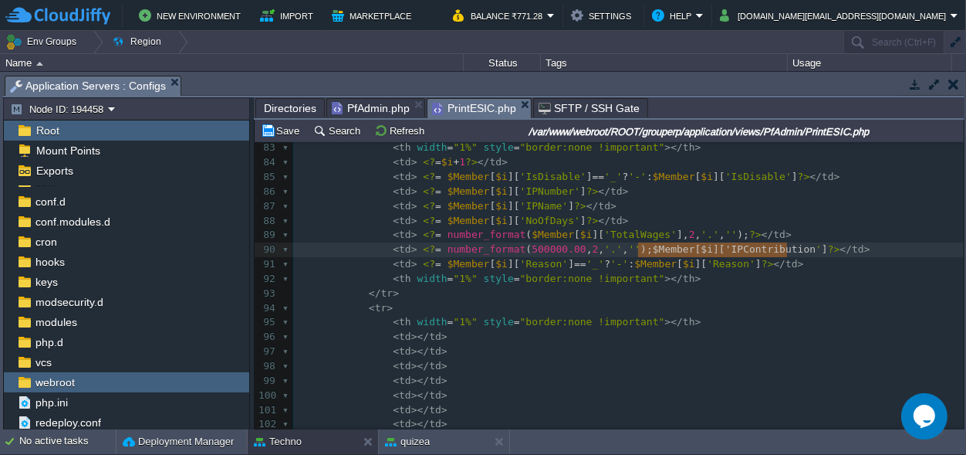
type textarea "$Member[$i]['IPContribution']"
drag, startPoint x: 639, startPoint y: 249, endPoint x: 797, endPoint y: 250, distance: 158.2
click at [525, 250] on div "xxxxxxxxxx < style type = "text/css" > 71 < td ></ td > 72 < td ></ td > 73 < t…" at bounding box center [628, 271] width 671 height 611
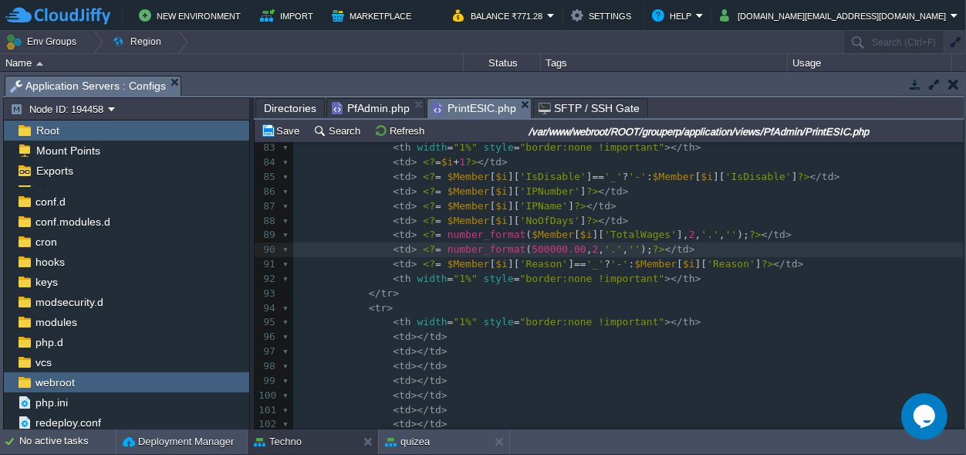
type textarea "500000"
click at [813, 276] on pre "< th width = "1%" style = "border:none !important" ></ th >" at bounding box center [628, 279] width 671 height 15
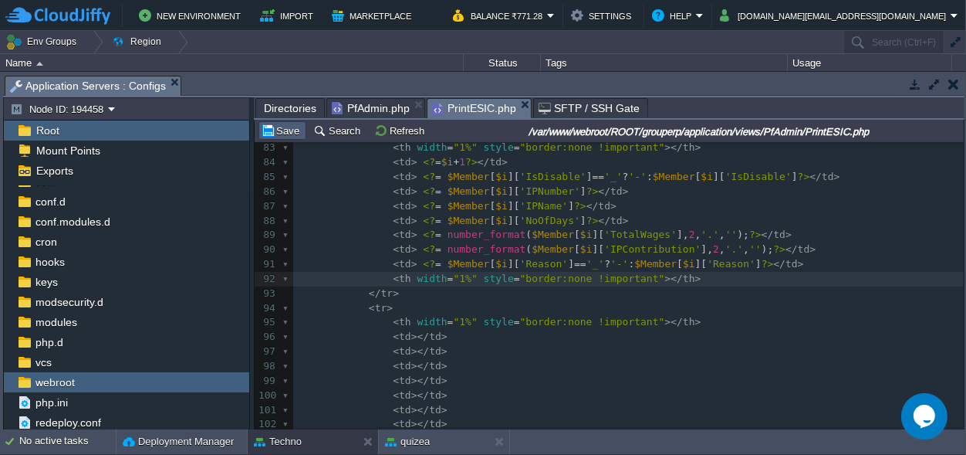
click at [292, 130] on button "Save" at bounding box center [282, 130] width 43 height 14
click at [430, 435] on div "quizea" at bounding box center [434, 441] width 110 height 25
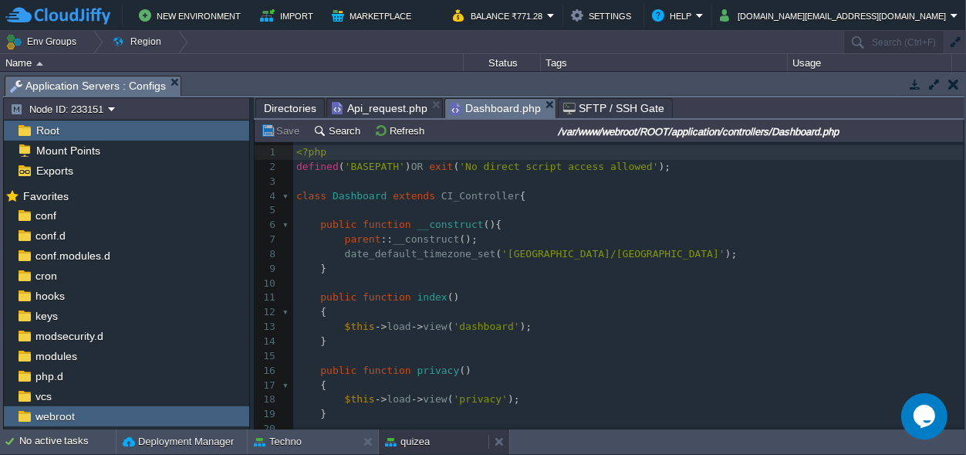
scroll to position [5, 0]
click at [353, 105] on span "Api_request.php" at bounding box center [380, 108] width 96 height 19
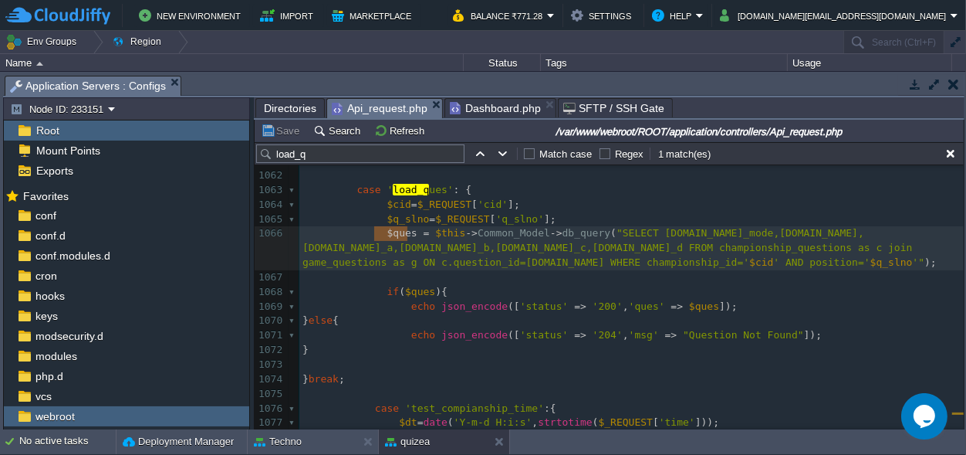
type textarea "$ques"
drag, startPoint x: 408, startPoint y: 232, endPoint x: 377, endPoint y: 237, distance: 31.2
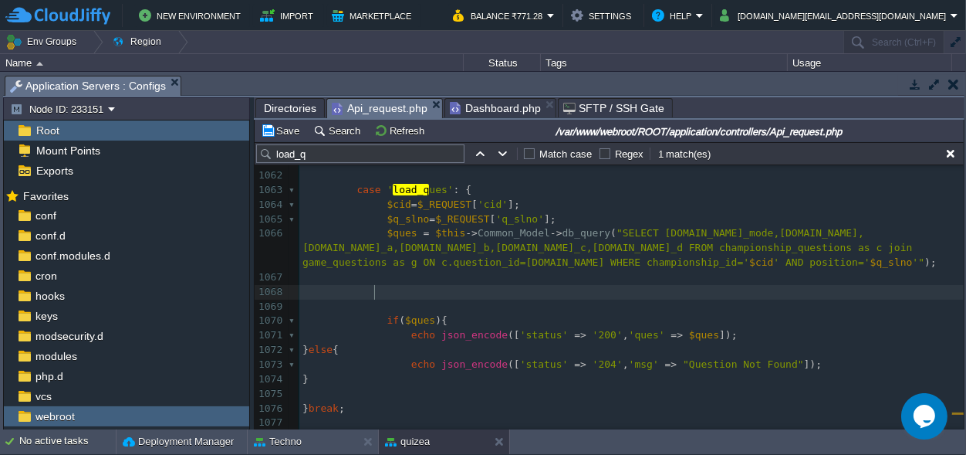
scroll to position [0, 5]
paste textarea "["
type textarea "[][]="
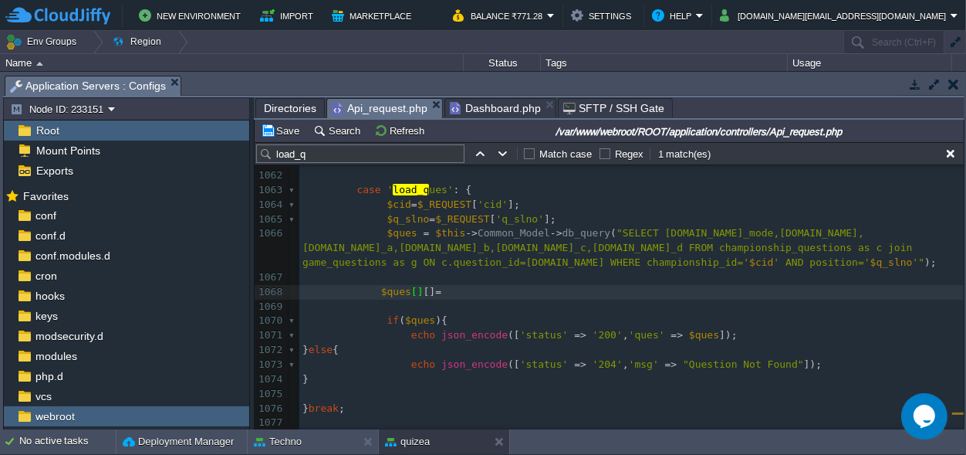
type textarea "0"
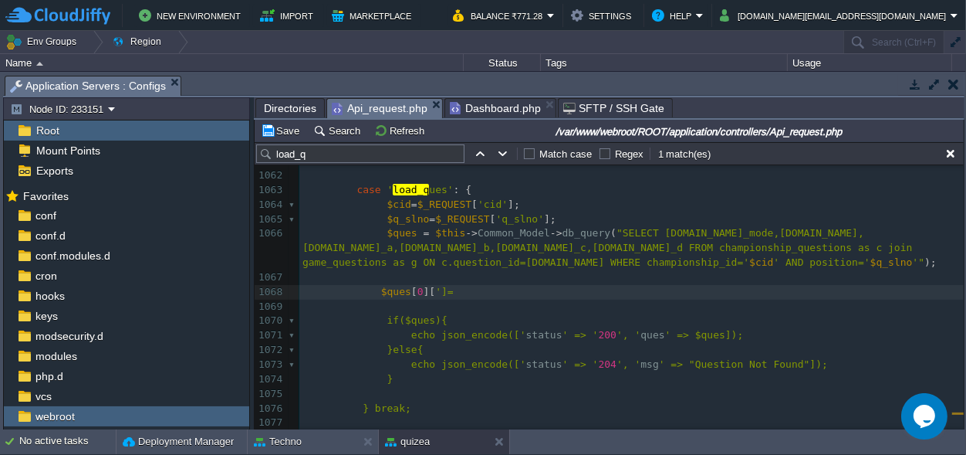
type textarea "''"
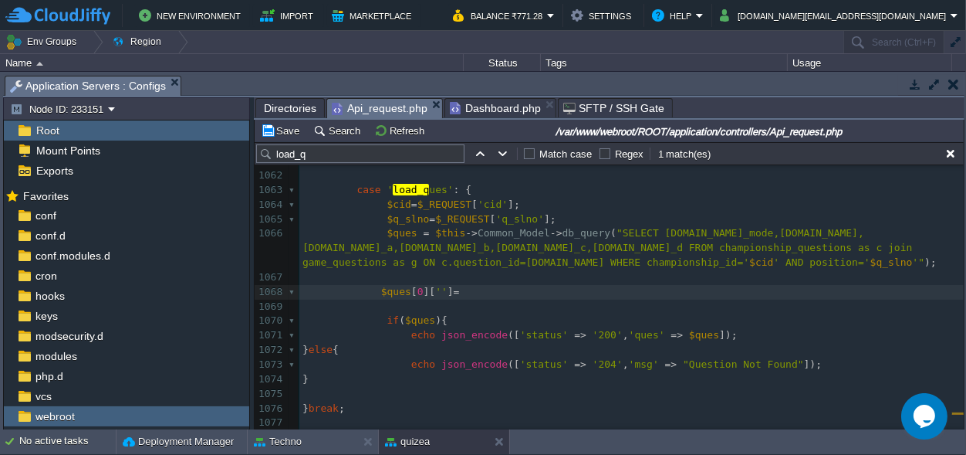
click at [453, 290] on pre "$ques [ 0 ][ '' ] =" at bounding box center [631, 292] width 665 height 15
click at [435, 291] on span "''" at bounding box center [441, 292] width 12 height 12
click at [327, 248] on span ""SELECT [DOMAIN_NAME]_mode,[DOMAIN_NAME],[DOMAIN_NAME]_a,[DOMAIN_NAME]_b,[DOMAI…" at bounding box center [611, 247] width 616 height 41
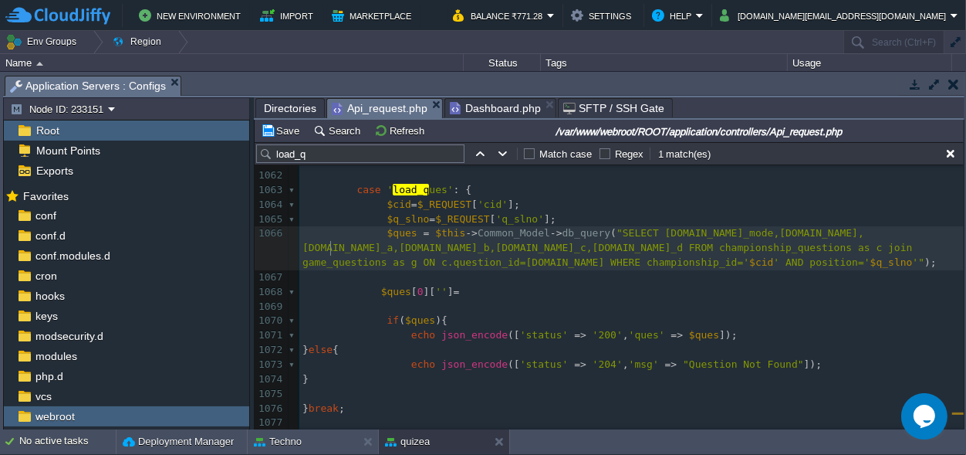
type textarea "game_mode"
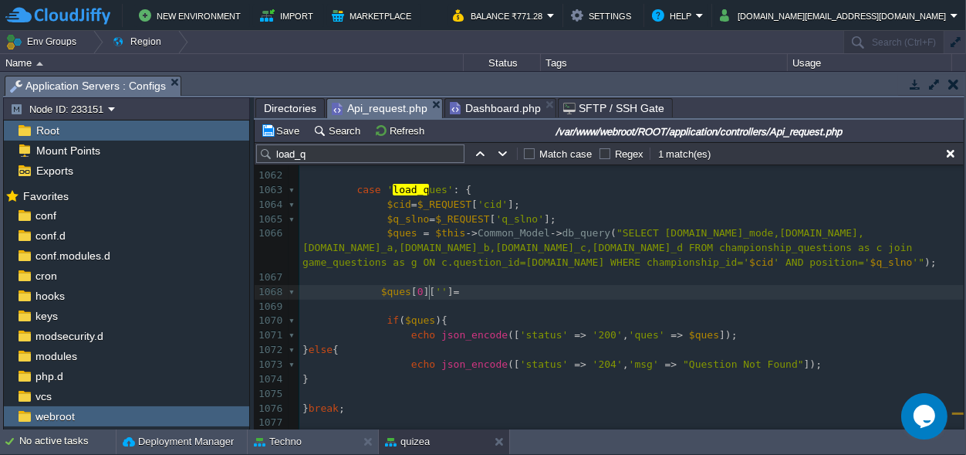
click at [435, 291] on span "''" at bounding box center [441, 292] width 12 height 12
click at [523, 296] on pre "$ques [ 0 ][ 'game_mode' ] =" at bounding box center [631, 292] width 665 height 15
drag, startPoint x: 492, startPoint y: 291, endPoint x: 373, endPoint y: 292, distance: 119.6
type textarea "​$ques[0]['game_mode']"
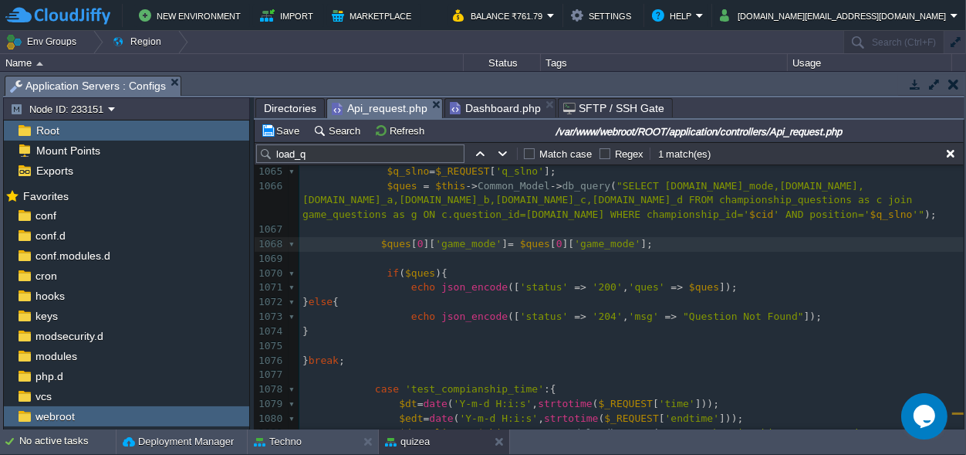
scroll to position [15965, 0]
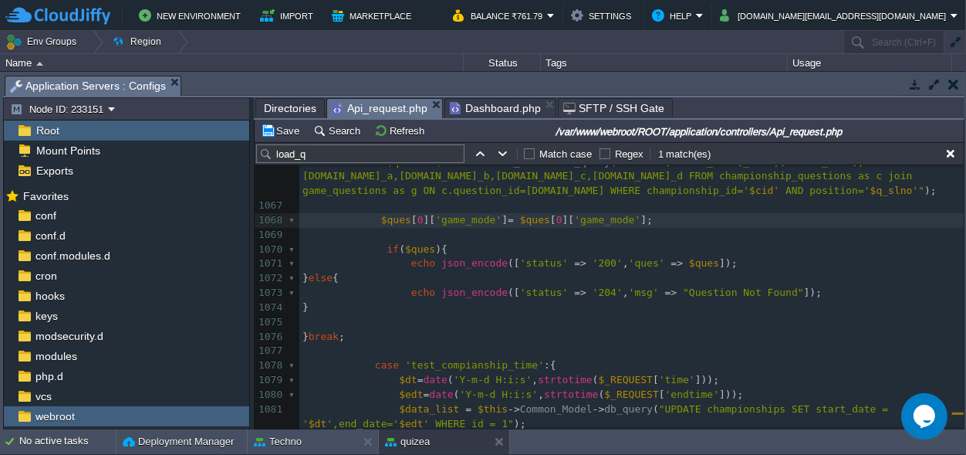
type textarea ";2"
type textarea ";"
click at [966, 229] on div "Tasks Activity Log Archive Git / SVN Application Servers : Configs Application …" at bounding box center [484, 251] width 968 height 358
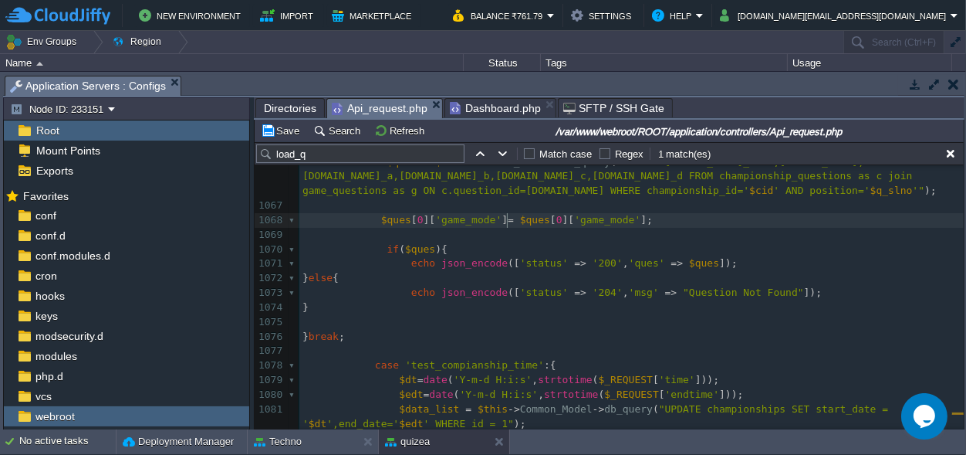
click at [514, 218] on span at bounding box center [517, 220] width 6 height 12
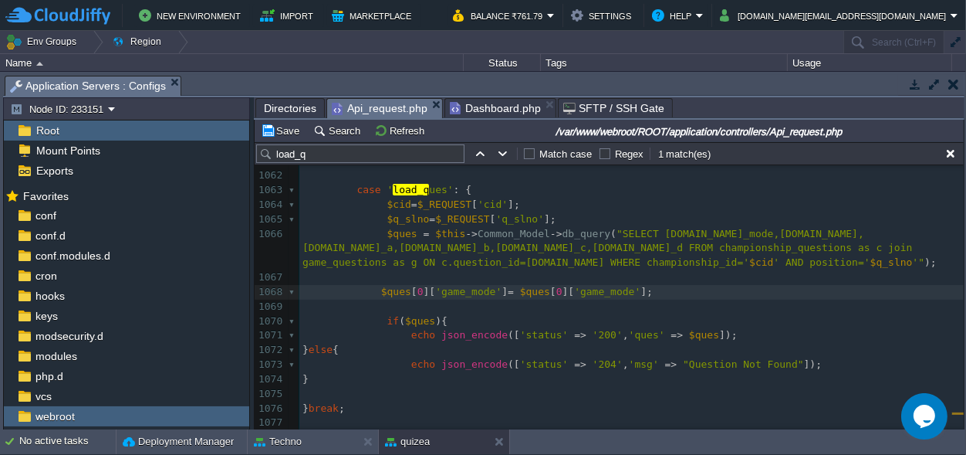
scroll to position [15894, 0]
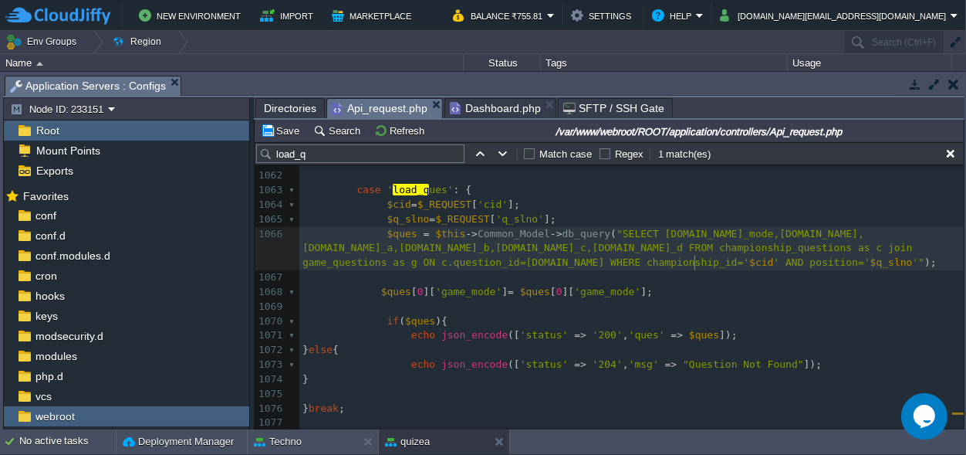
click at [696, 258] on div "xxxxxxxxxx $data_ l ist = $this -> Common_Mode l -> db_query ( "UPDATE champion…" at bounding box center [631, 357] width 665 height 873
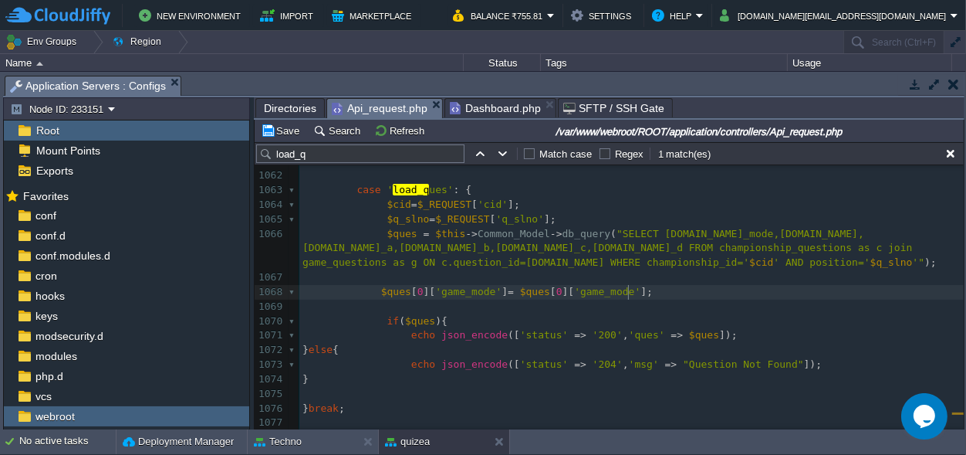
click at [373, 289] on span at bounding box center [342, 292] width 79 height 12
type textarea "if("
type textarea "="
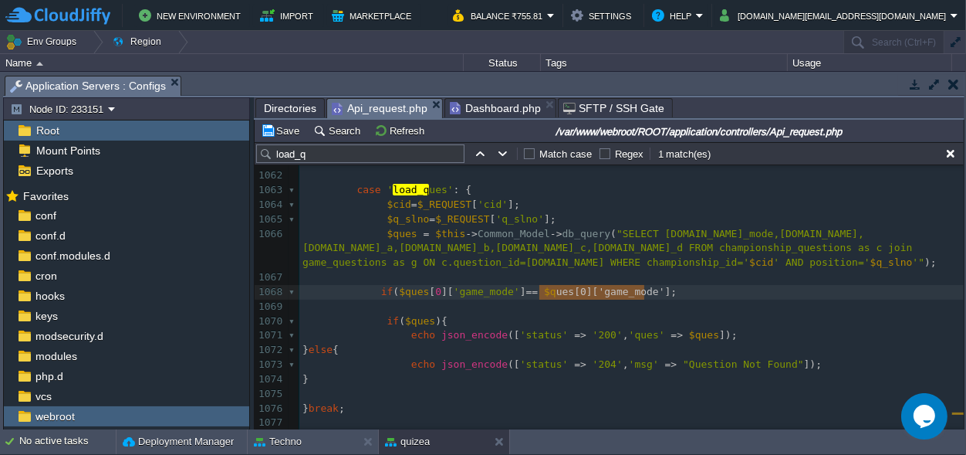
type textarea "$ques[0]['game_mode']"
drag, startPoint x: 645, startPoint y: 291, endPoint x: 536, endPoint y: 296, distance: 109.7
type textarea """"
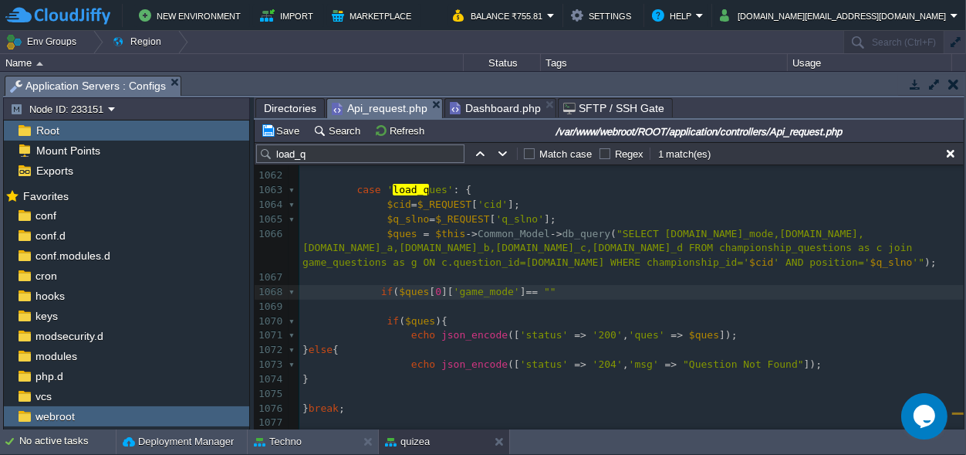
scroll to position [0, 5]
type textarea "){}"
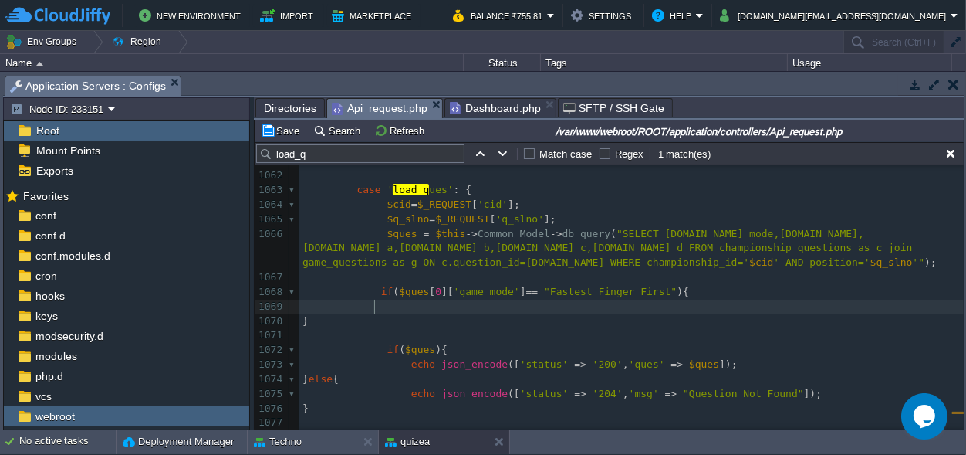
click at [401, 306] on pre at bounding box center [631, 306] width 665 height 15
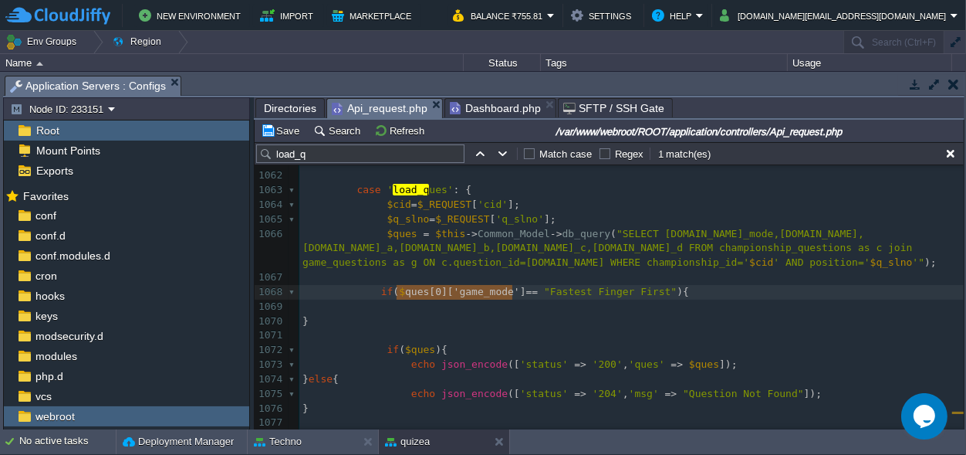
type textarea "$ques[0]['game_mode']"
drag, startPoint x: 510, startPoint y: 290, endPoint x: 393, endPoint y: 291, distance: 117.3
click at [407, 310] on pre at bounding box center [631, 306] width 665 height 15
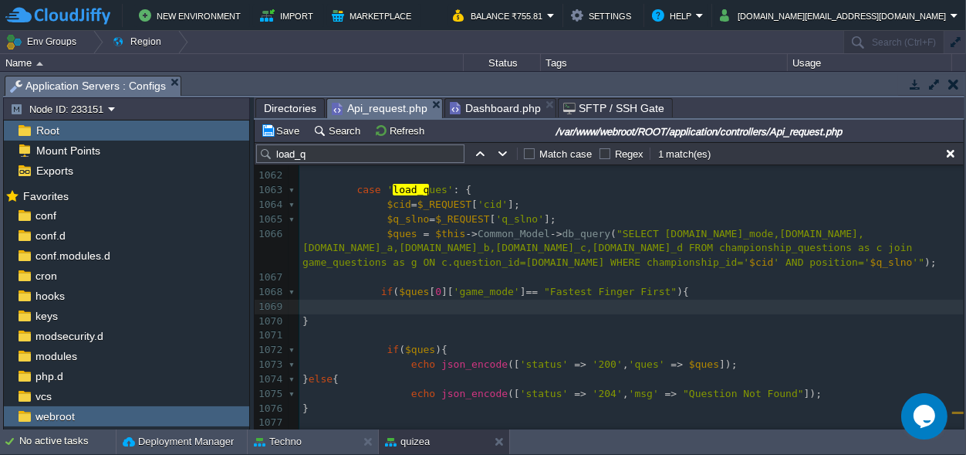
paste textarea "game_mode"
click at [472, 306] on span "'game_mode'" at bounding box center [493, 306] width 66 height 12
type textarea "game_mode"
click at [499, 307] on span "game_mode" at bounding box center [492, 306] width 54 height 12
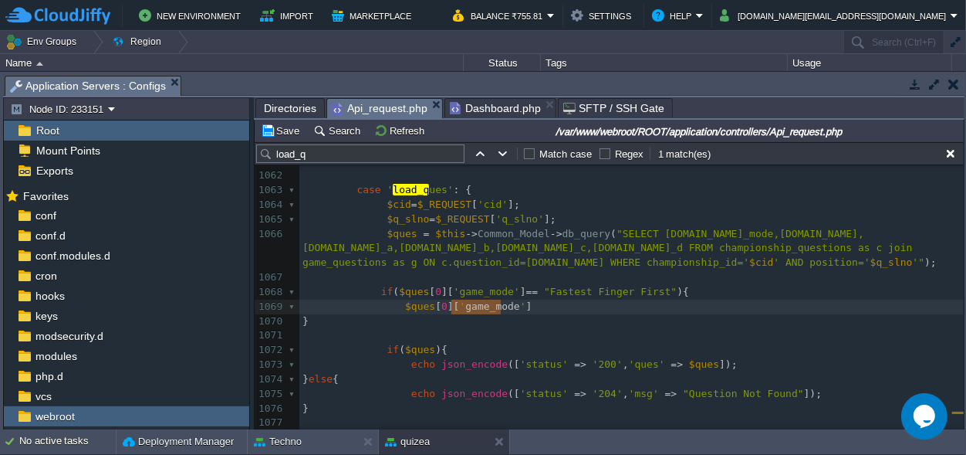
click at [499, 307] on span "game_mode" at bounding box center [492, 306] width 54 height 12
click at [476, 291] on span "'game_mode'" at bounding box center [487, 292] width 66 height 12
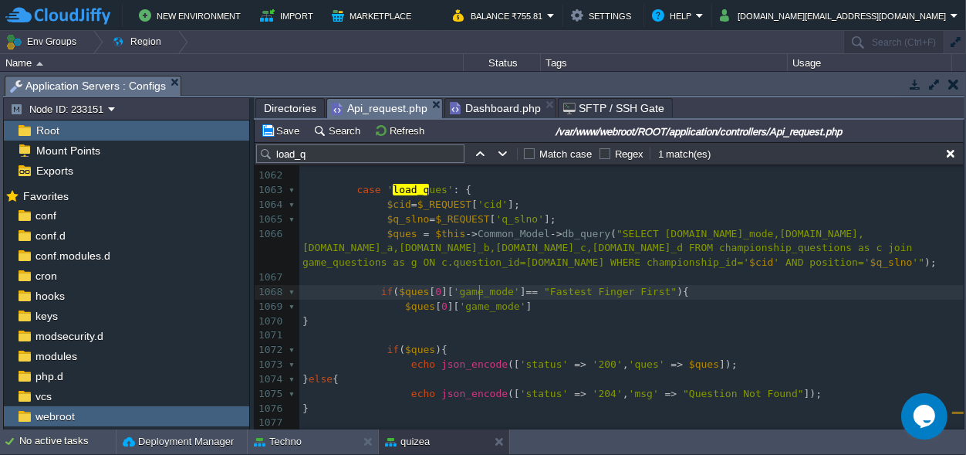
scroll to position [0, 49]
type textarea "type"
click at [361, 249] on span ""SELECT [DOMAIN_NAME]_mode,[DOMAIN_NAME],[DOMAIN_NAME]_a,[DOMAIN_NAME]_b,[DOMAI…" at bounding box center [611, 248] width 616 height 41
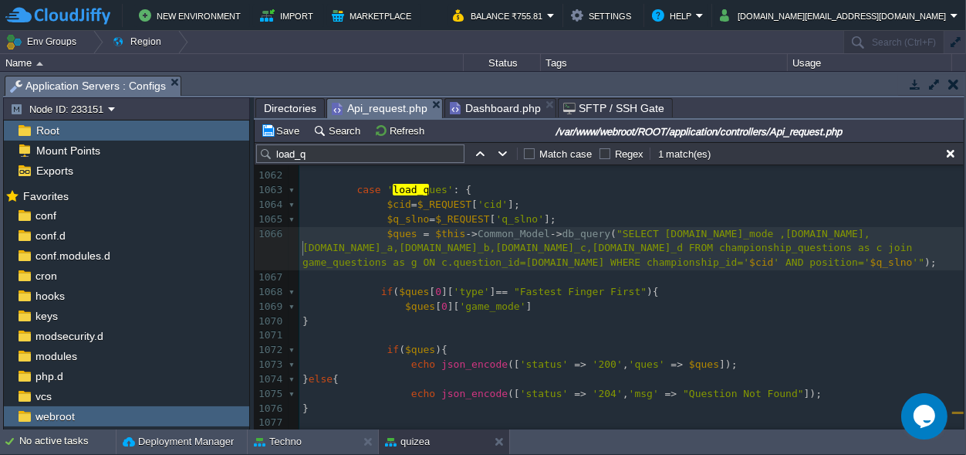
scroll to position [0, 5]
type textarea "as type"
click at [330, 246] on span ""SELECT [DOMAIN_NAME]_mode,[DOMAIN_NAME],[DOMAIN_NAME]_a,[DOMAIN_NAME]_b,[DOMAI…" at bounding box center [611, 248] width 616 height 41
type textarea "game_mode"
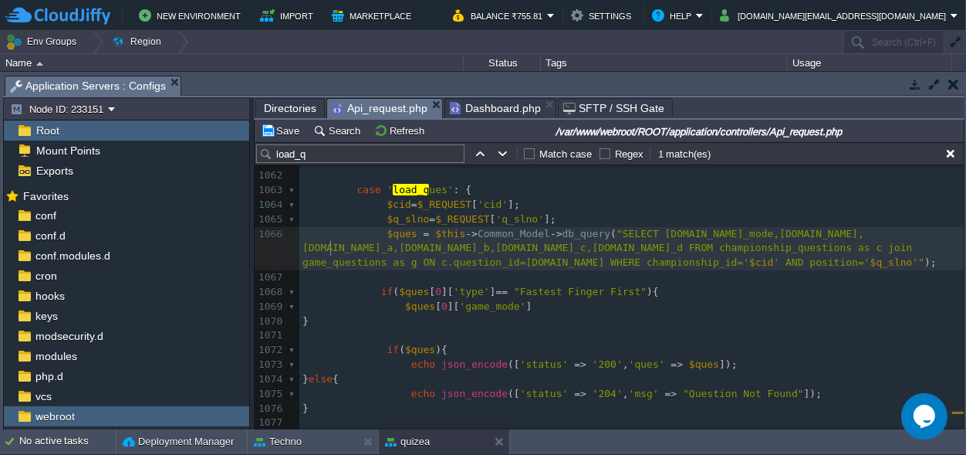
scroll to position [0, 49]
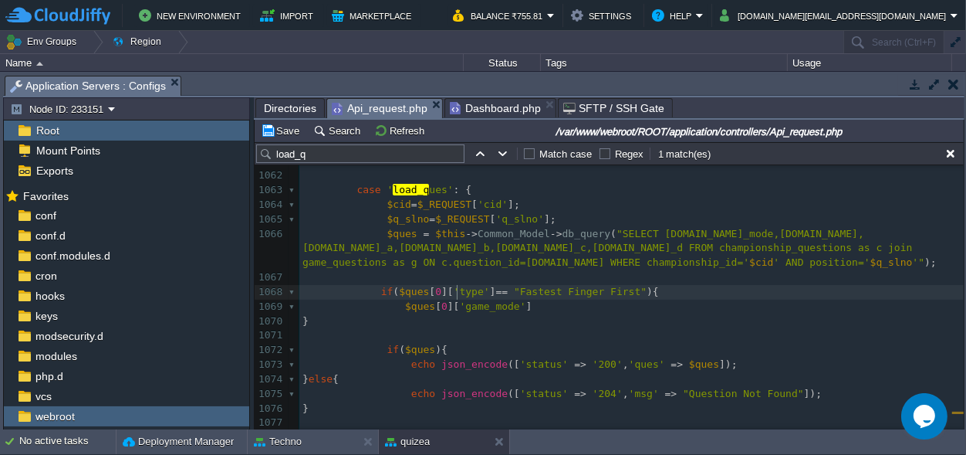
click at [458, 293] on div "xxxxxxxxxx $data_ l ist = $this -> Common_Mode l -> db_query ( "UPDATE champion…" at bounding box center [631, 371] width 665 height 901
type textarea "type"
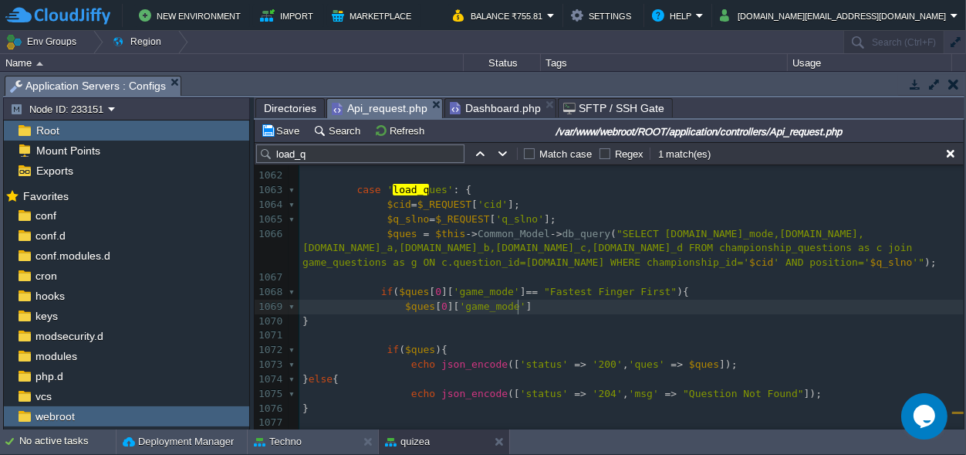
click at [519, 309] on div "xxxxxxxxxx $data_ l ist = $this -> Common_Mode l -> db_query ( "UPDATE champion…" at bounding box center [631, 371] width 665 height 901
type textarea "="""
type textarea "drag"
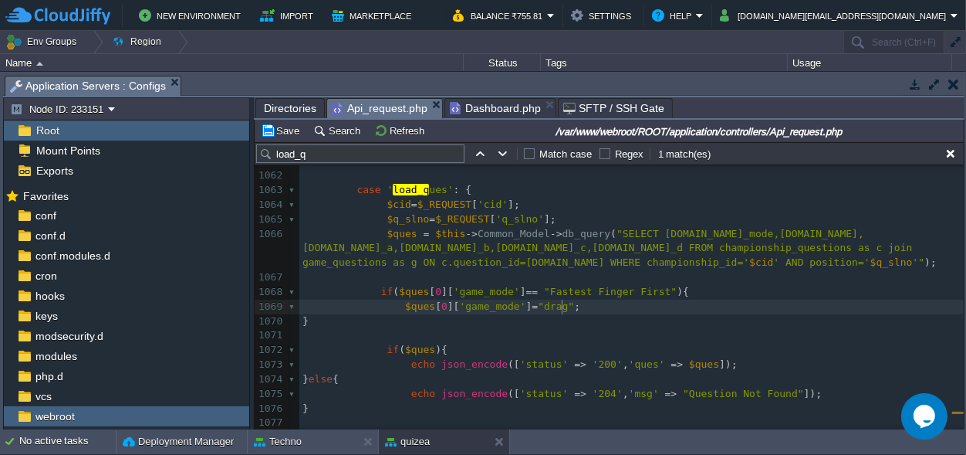
type textarea ";"
type textarea "else{}"
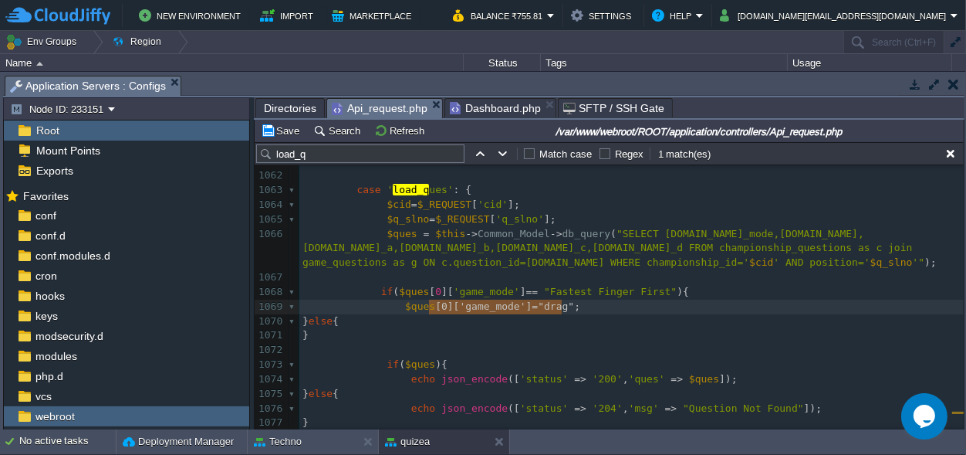
scroll to position [0, 143]
type textarea "$ques[0]['game_mode'] ="drag";"
drag, startPoint x: 580, startPoint y: 305, endPoint x: 396, endPoint y: 303, distance: 183.7
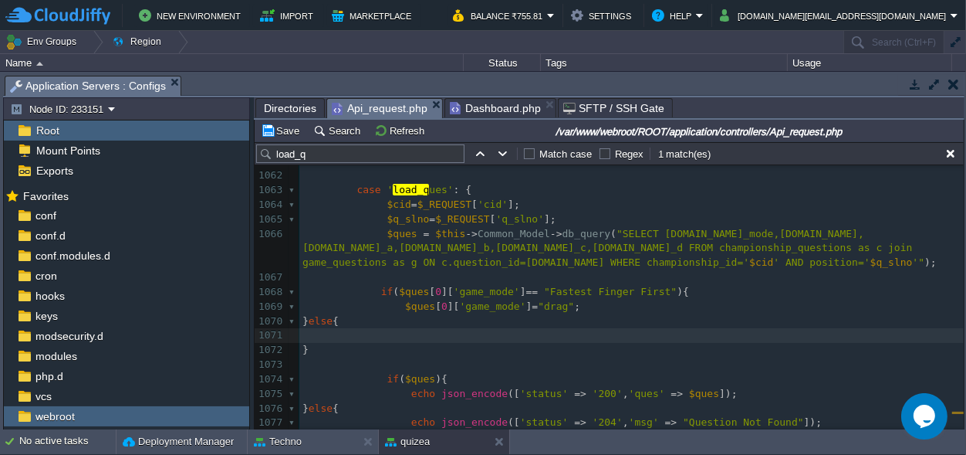
paste textarea
click at [387, 337] on div "xxxxxxxxxx $data_ l ist = $this -> Common_Mode l -> db_query ( "UPDATE champion…" at bounding box center [631, 386] width 665 height 931
click at [536, 336] on div "xxxxxxxxxx $data_ l ist = $this -> Common_Mode l -> db_query ( "UPDATE champion…" at bounding box center [631, 386] width 665 height 931
type textarea "mcq"
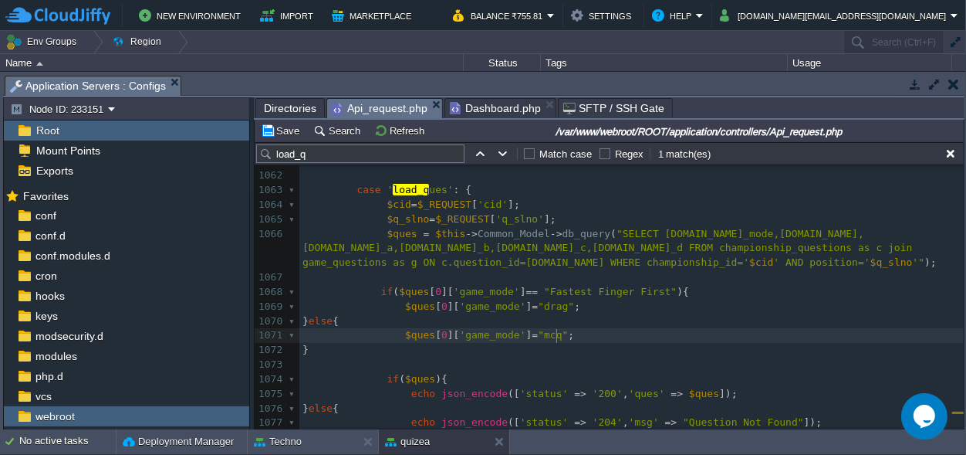
scroll to position [0, 0]
click at [612, 330] on pre "$ques [ 0 ][ 'game_mode' ] = "mcq" ;" at bounding box center [631, 335] width 665 height 15
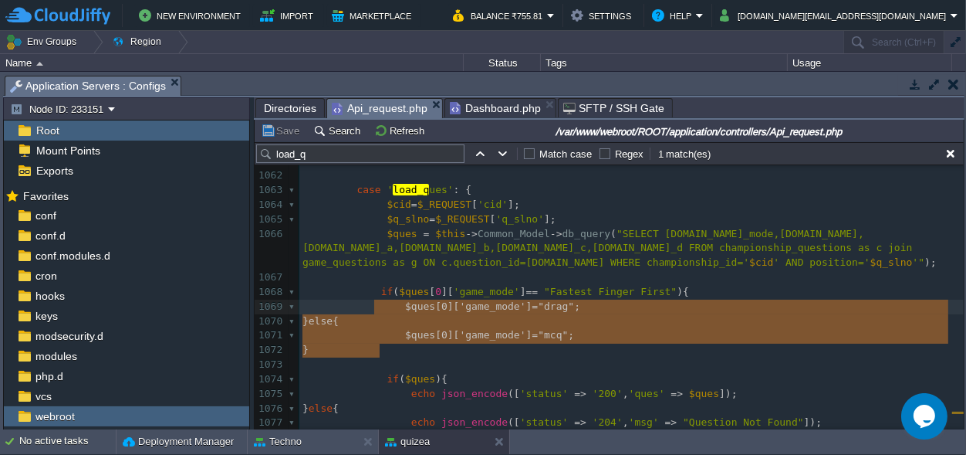
scroll to position [48, 77]
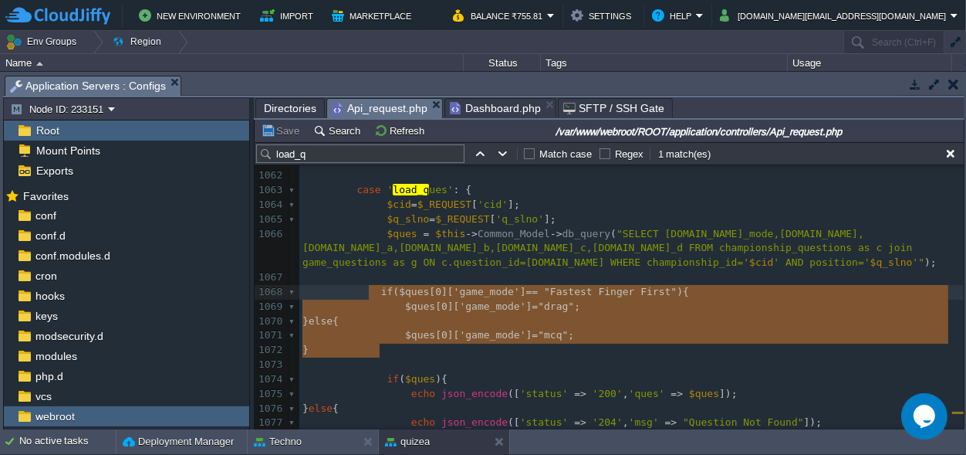
type textarea "if($ques[0]['game_mode'] == "Fastest Finger First"){ $ques[0]['game_mode'] ="dr…"
drag, startPoint x: 387, startPoint y: 349, endPoint x: 376, endPoint y: 292, distance: 58.1
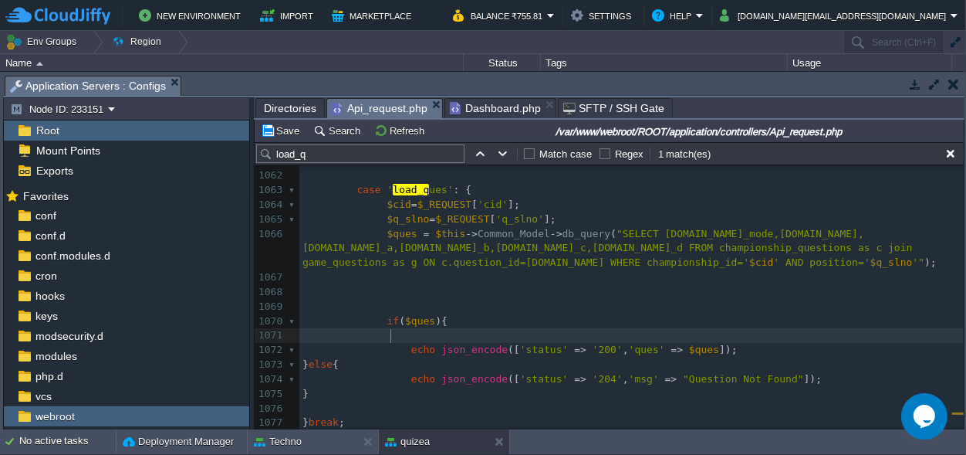
paste textarea "$ques[0]['game_mode'] ="mcq"; }"
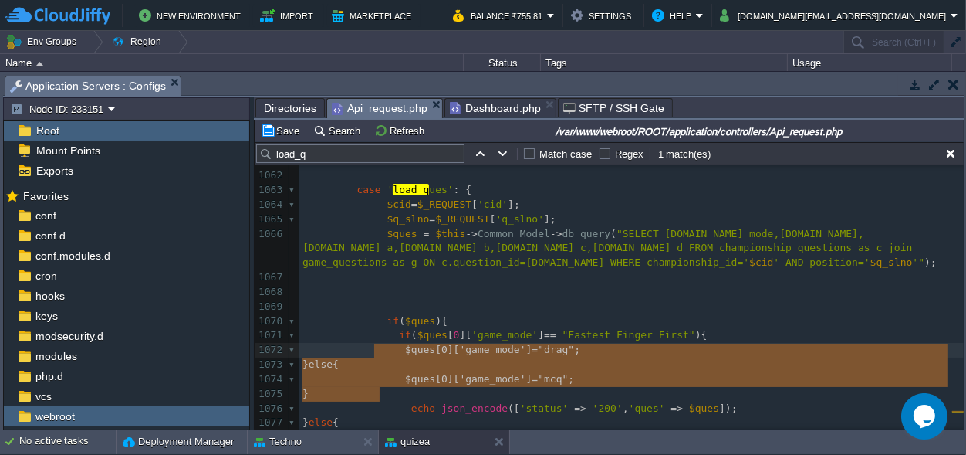
scroll to position [36, 77]
drag, startPoint x: 391, startPoint y: 395, endPoint x: 376, endPoint y: 357, distance: 41.3
type textarea "$ques[0]['game_mode'] ="drag"; }else{ $ques[0]['game_mode'] ="mcq"; }"
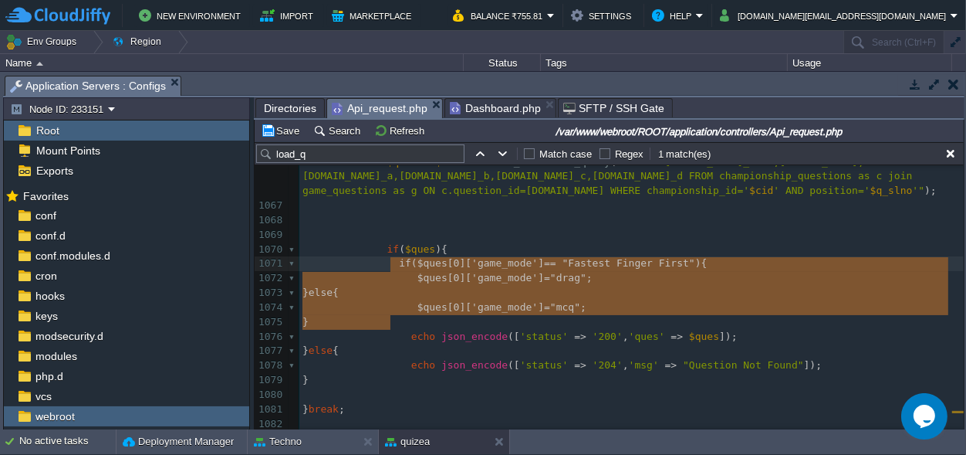
scroll to position [48, 88]
drag, startPoint x: 400, startPoint y: 317, endPoint x: 391, endPoint y: 268, distance: 50.3
type textarea "if($ques[0]['game_mode'] == "Fastest Finger First"){ $ques[0]['game_mode'] ="dr…"
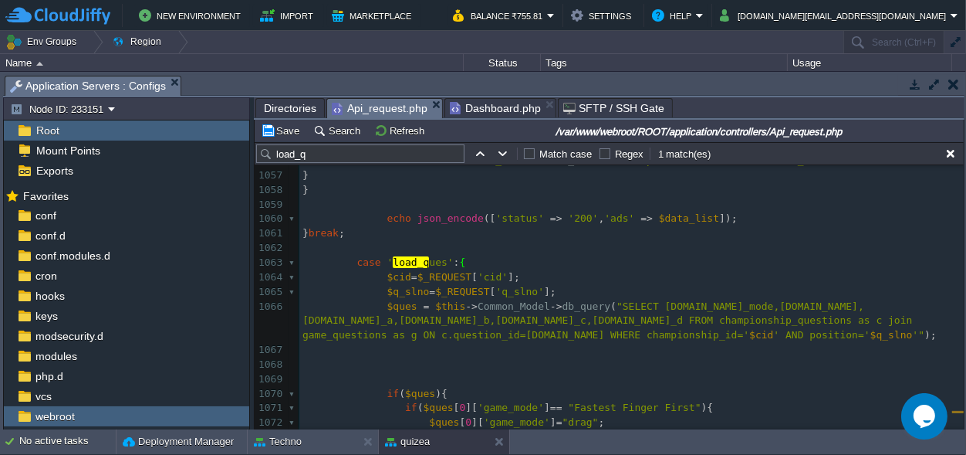
scroll to position [16062, 0]
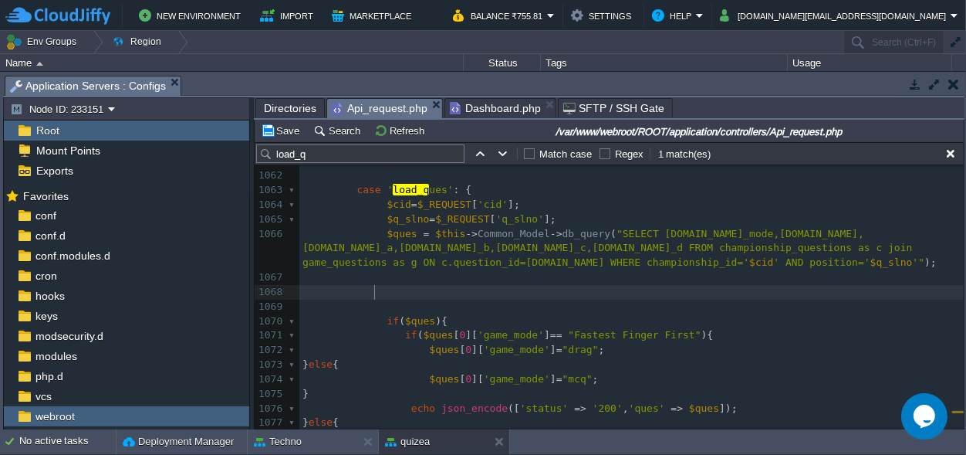
click at [402, 296] on pre at bounding box center [631, 292] width 665 height 15
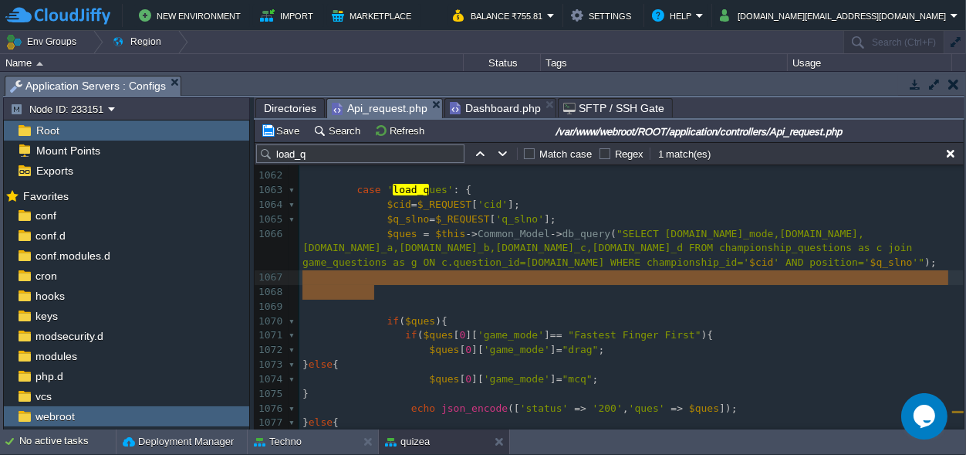
drag, startPoint x: 403, startPoint y: 296, endPoint x: 301, endPoint y: 280, distance: 103.0
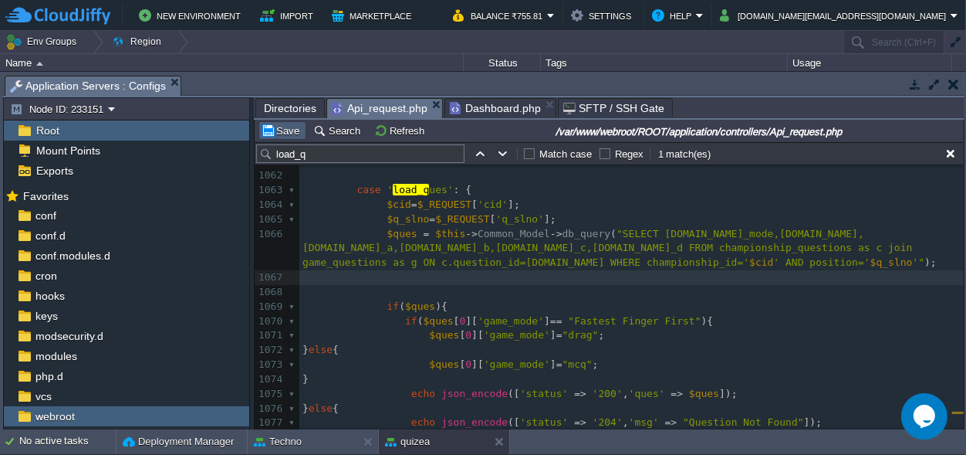
click at [282, 123] on td "Save" at bounding box center [283, 130] width 48 height 19
